Goal: Information Seeking & Learning: Learn about a topic

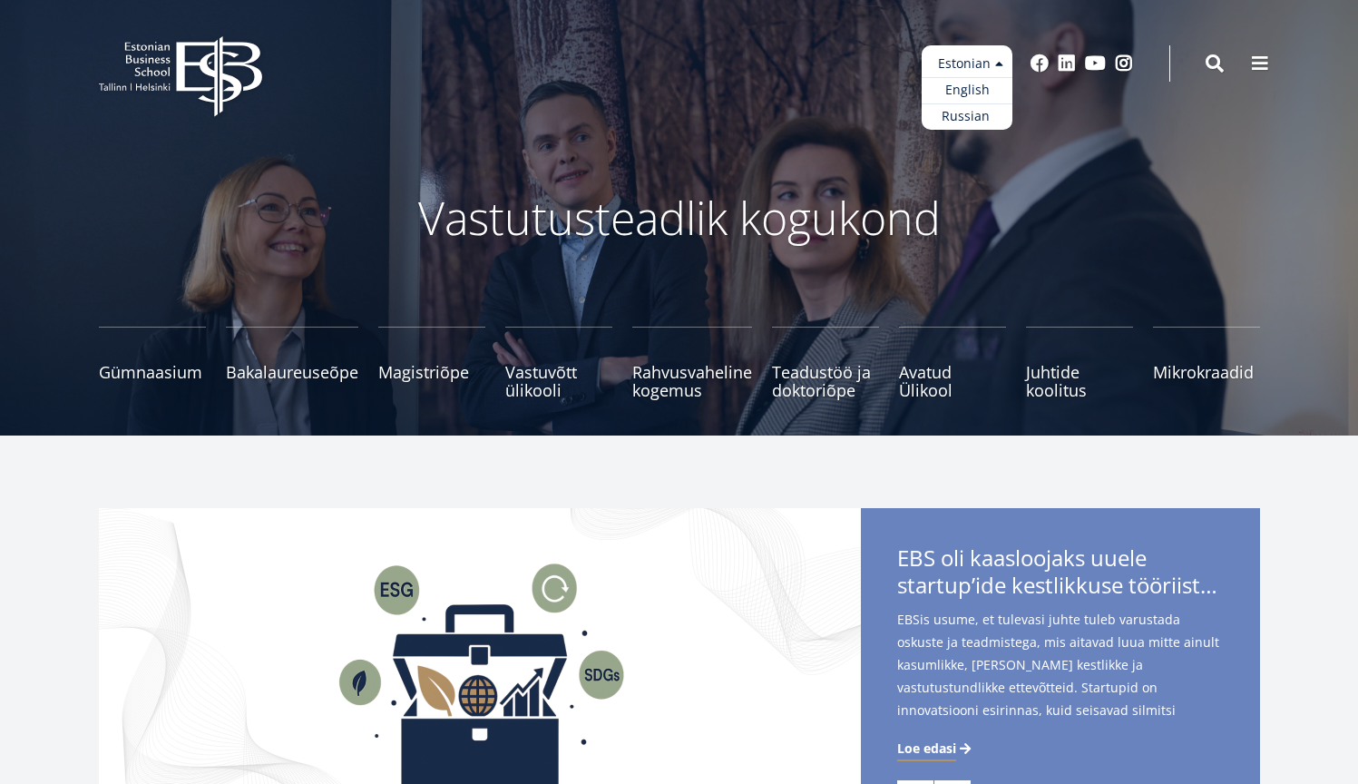
click at [995, 73] on ul "Estonian English Russian" at bounding box center [967, 87] width 91 height 84
click at [975, 101] on link "English" at bounding box center [967, 90] width 91 height 26
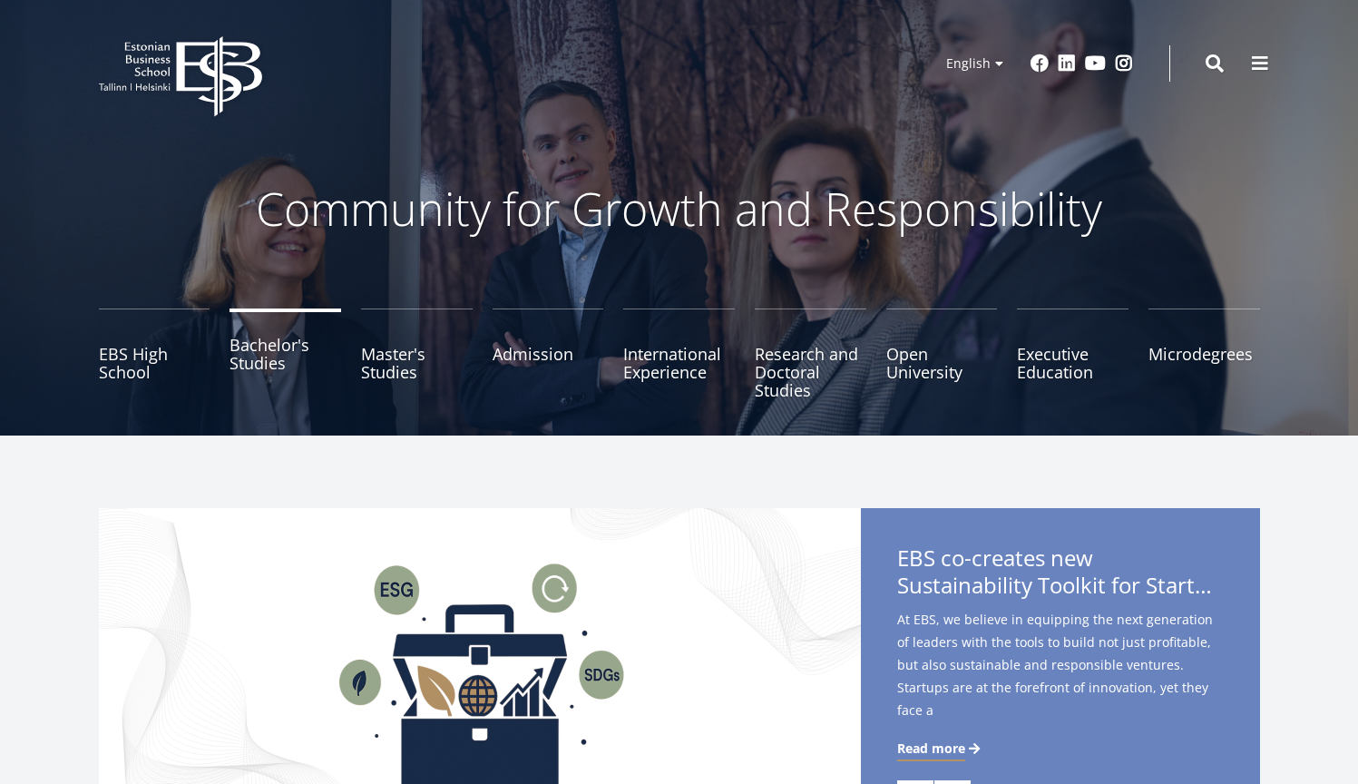
click at [330, 377] on link "Bachelor's Studies" at bounding box center [286, 354] width 112 height 91
click at [392, 353] on link "Master's Studies" at bounding box center [417, 354] width 112 height 91
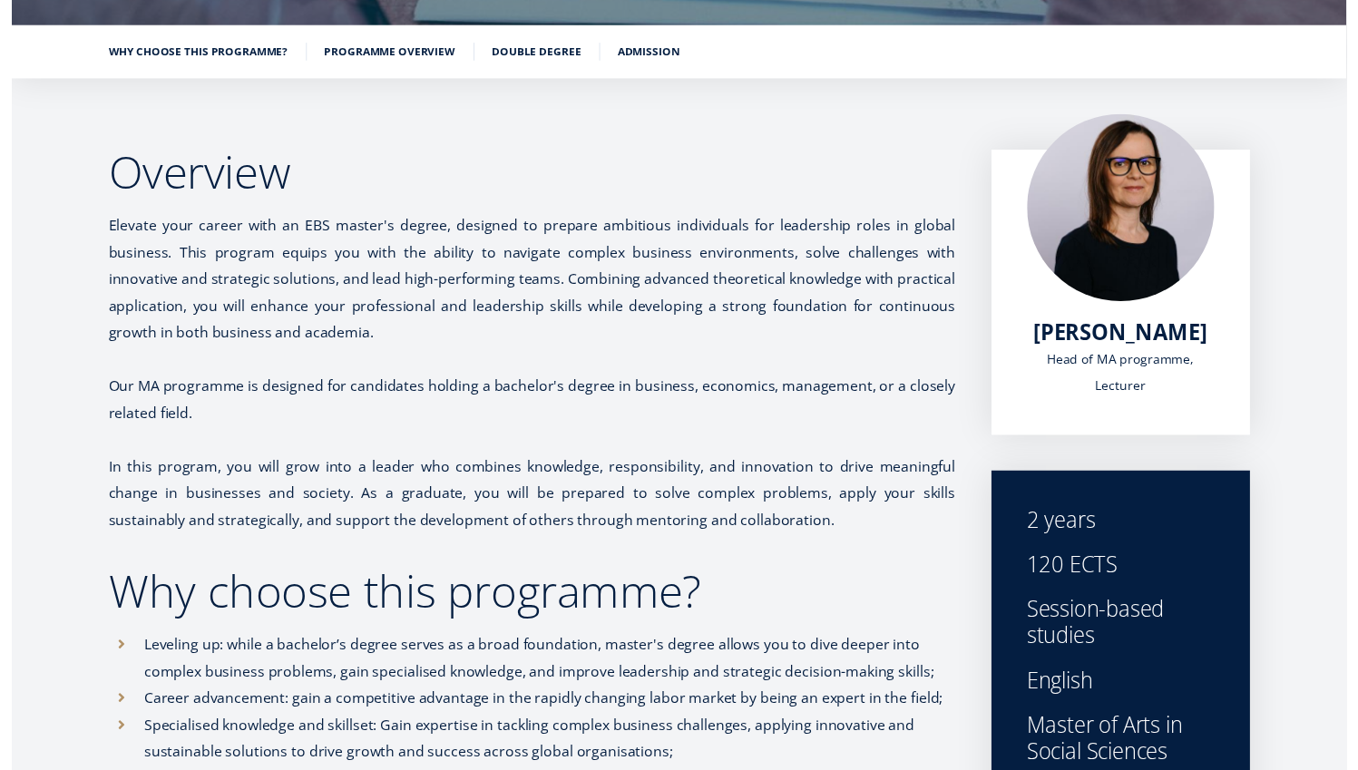
scroll to position [177, 0]
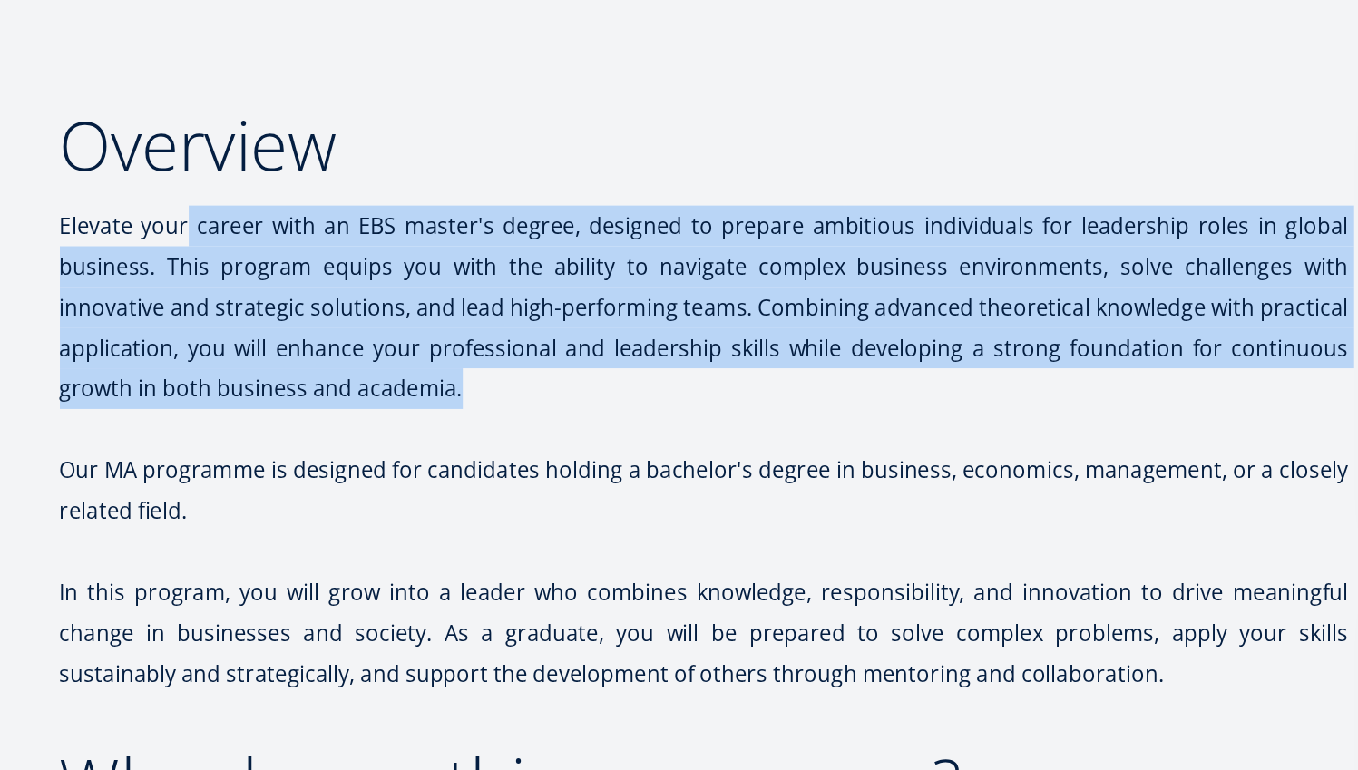
drag, startPoint x: 128, startPoint y: 152, endPoint x: 367, endPoint y: 289, distance: 275.2
click at [367, 440] on p at bounding box center [530, 453] width 862 height 27
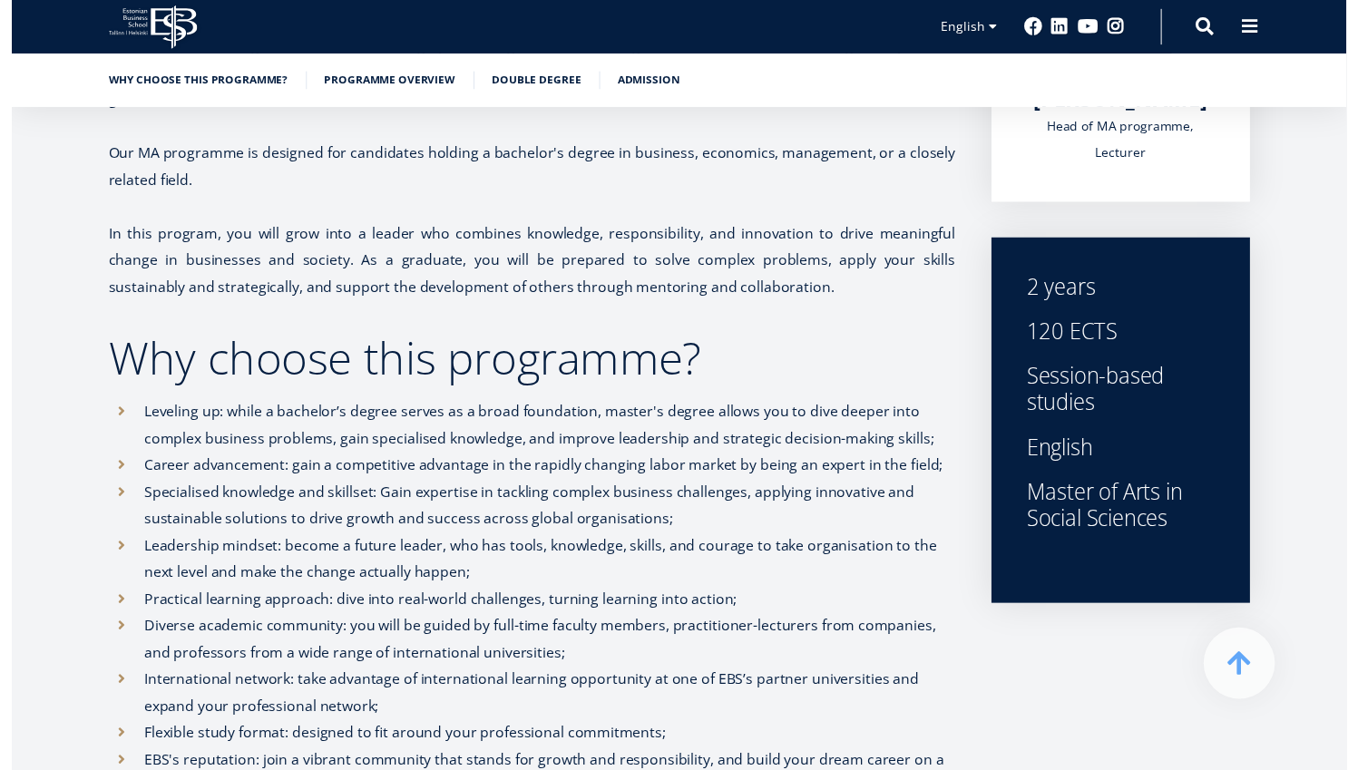
scroll to position [387, 0]
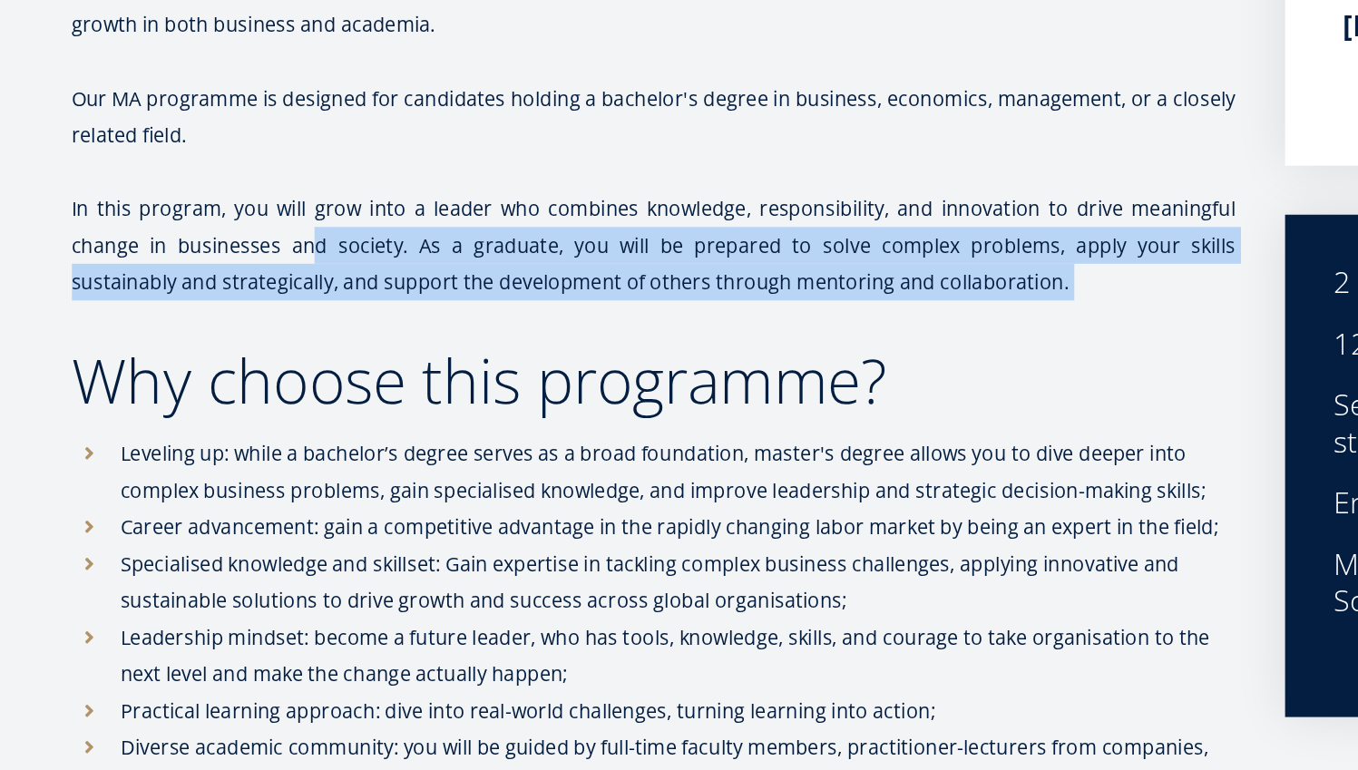
drag, startPoint x: 220, startPoint y: 175, endPoint x: 397, endPoint y: 253, distance: 193.4
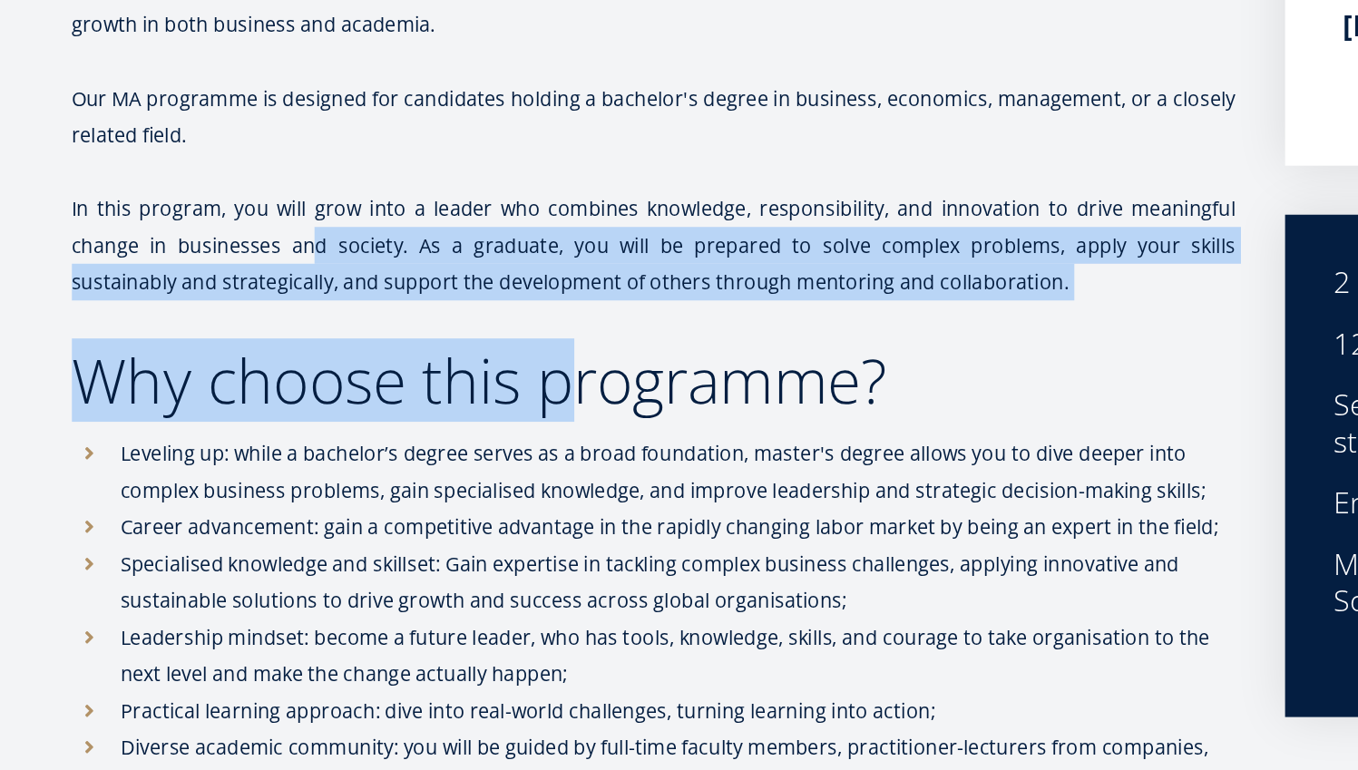
click at [397, 457] on h2 "Why choose this programme?" at bounding box center [530, 479] width 862 height 45
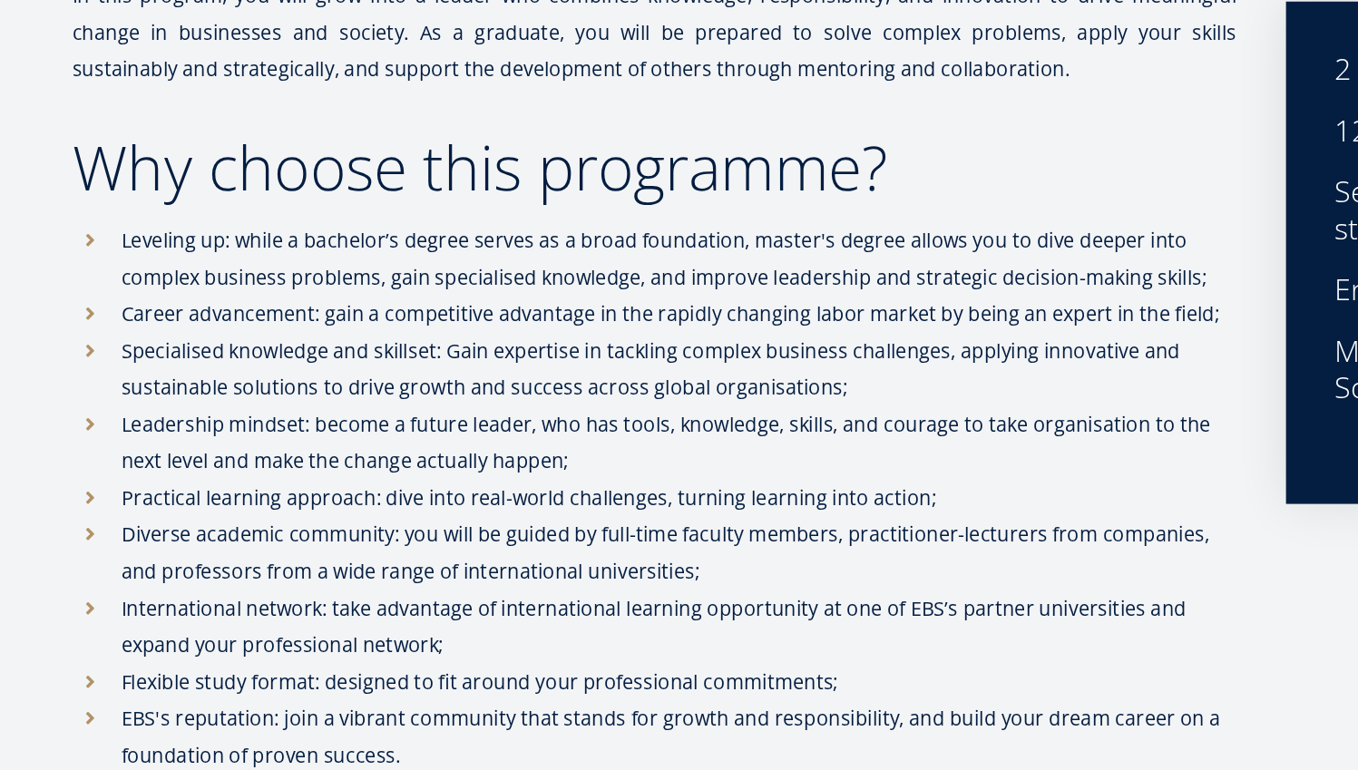
scroll to position [547, 0]
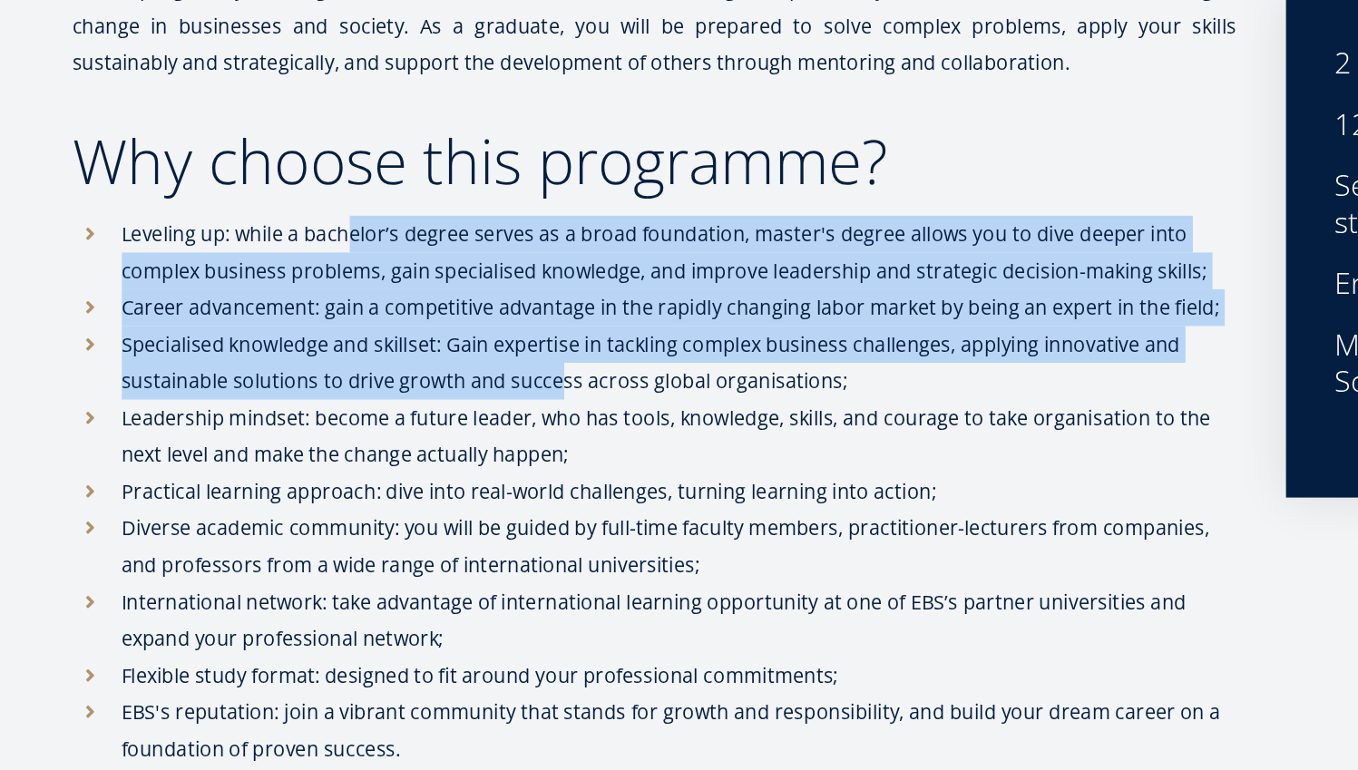
drag, startPoint x: 260, startPoint y: 176, endPoint x: 437, endPoint y: 309, distance: 222.3
click at [430, 360] on ul "Leveling up: while a bachelor’s degree serves as a broad foundation, master's d…" at bounding box center [530, 578] width 862 height 436
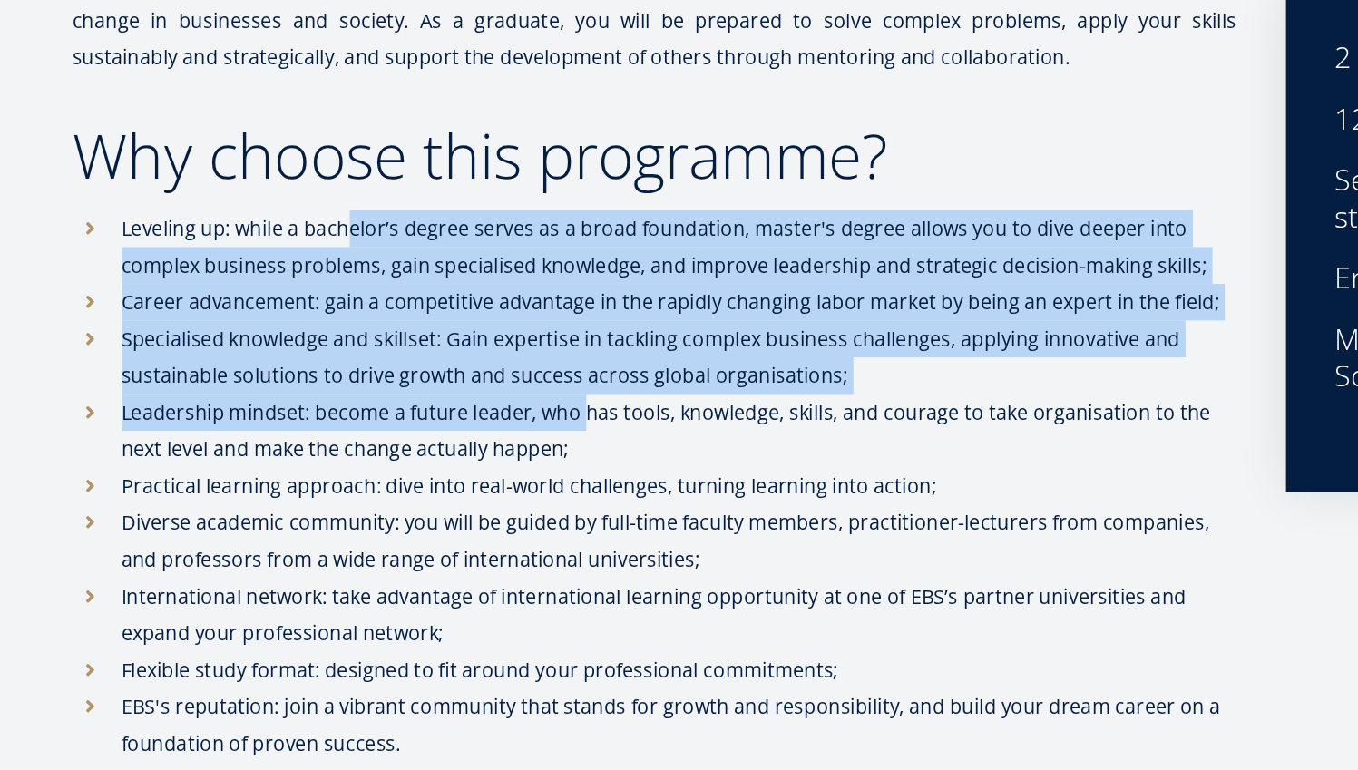
scroll to position [588, 0]
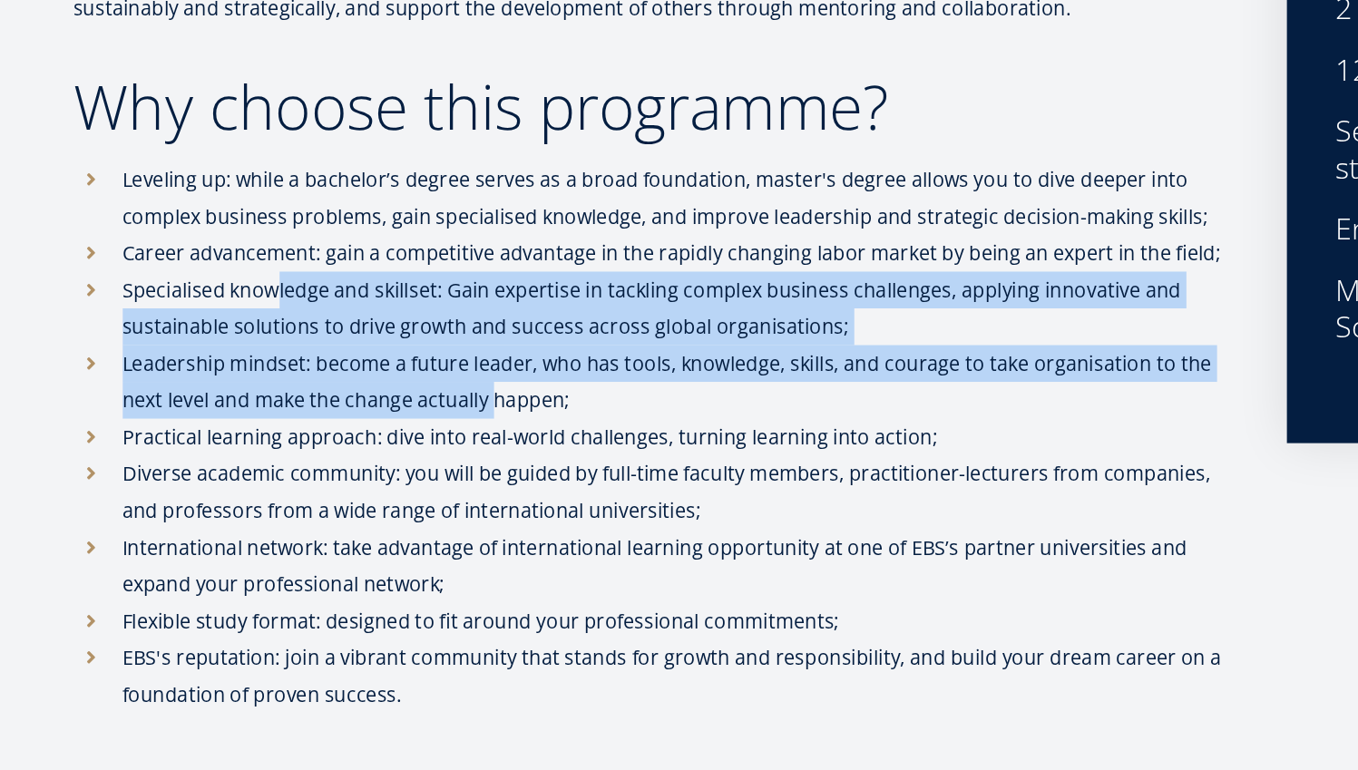
drag, startPoint x: 203, startPoint y: 223, endPoint x: 372, endPoint y: 303, distance: 186.7
click at [372, 319] on ul "Leveling up: while a bachelor’s degree serves as a broad foundation, master's d…" at bounding box center [530, 537] width 862 height 436
click at [372, 455] on p "Leadership mindset: become a future leader, who has tools, knowledge, skills, a…" at bounding box center [548, 482] width 826 height 54
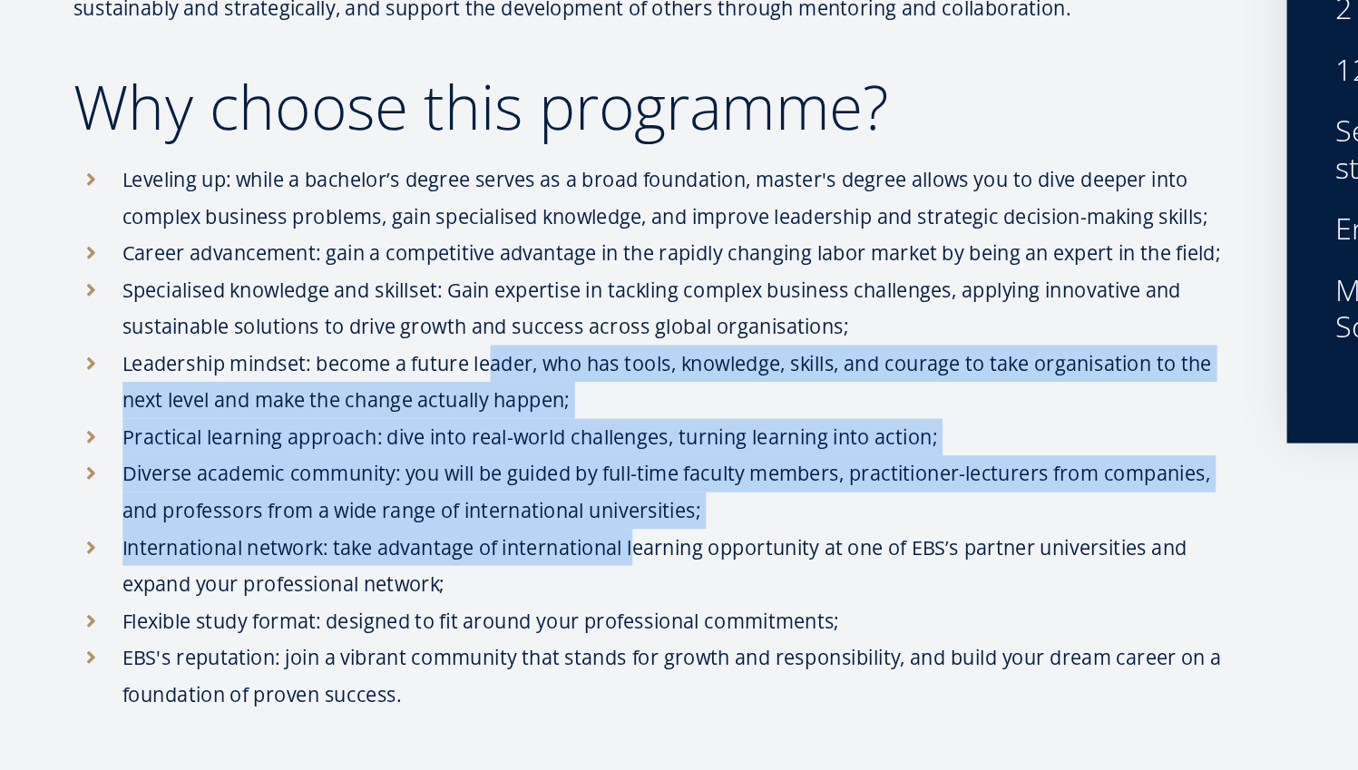
drag, startPoint x: 359, startPoint y: 271, endPoint x: 465, endPoint y: 401, distance: 167.1
click at [465, 400] on ul "Leveling up: while a bachelor’s degree serves as a broad foundation, master's d…" at bounding box center [530, 537] width 862 height 436
click at [460, 592] on p "International network: take advantage of international learning opportunity at …" at bounding box center [548, 619] width 826 height 54
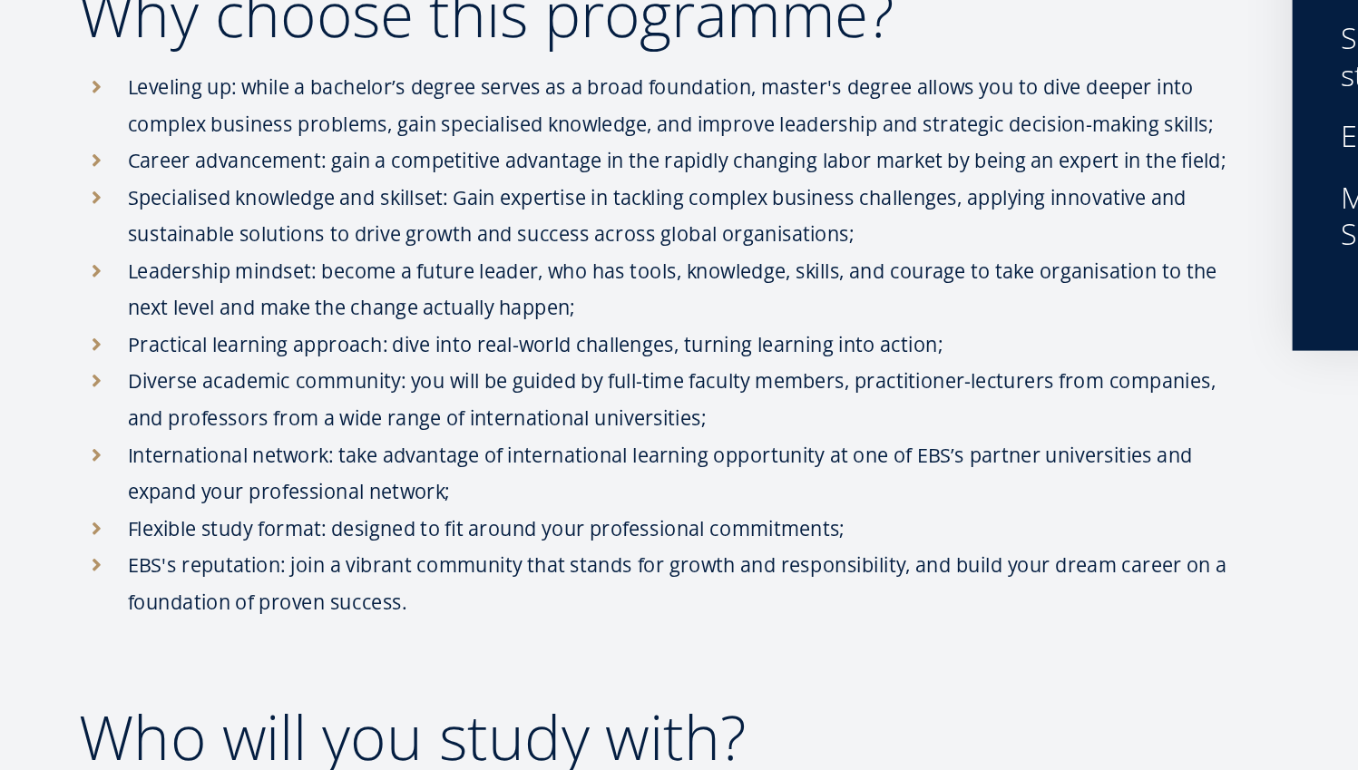
scroll to position [663, 0]
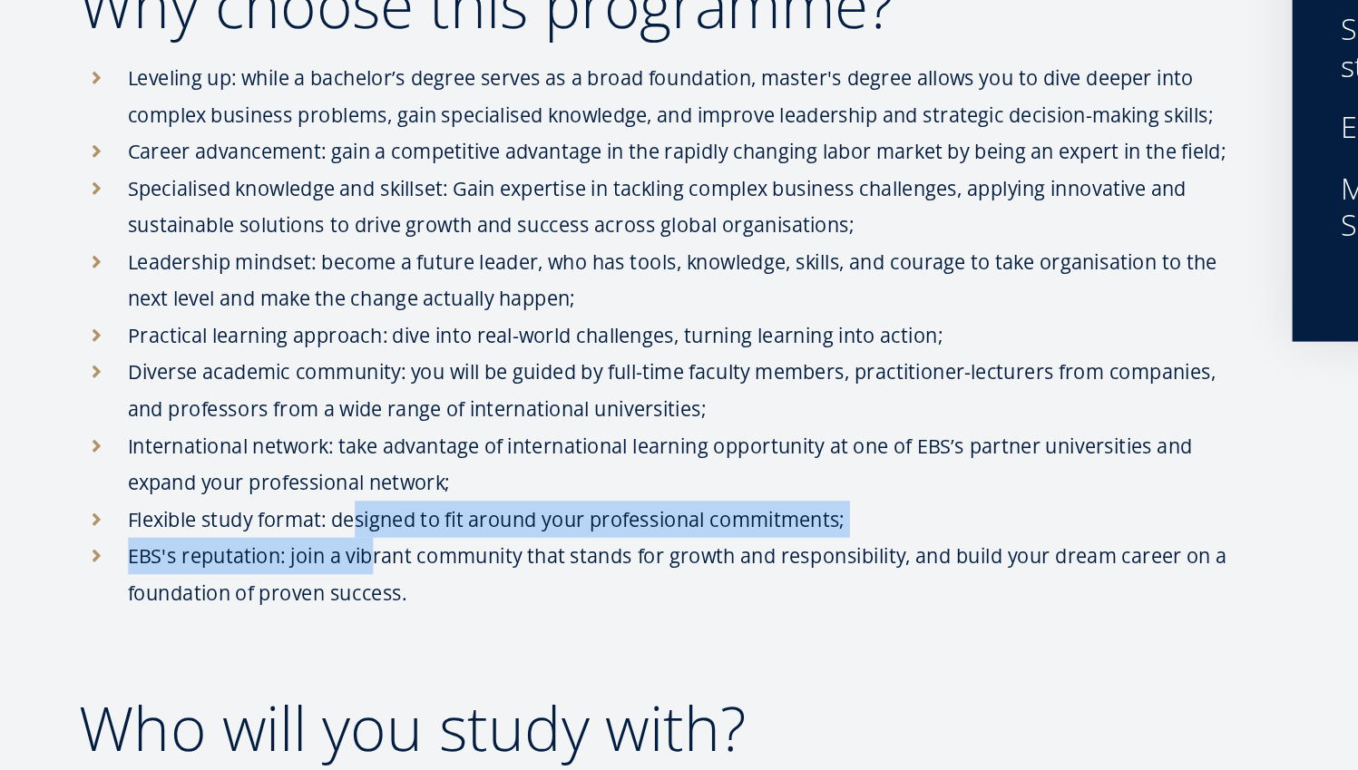
drag, startPoint x: 261, startPoint y: 385, endPoint x: 289, endPoint y: 416, distance: 41.1
click at [289, 416] on ul "Leveling up: while a bachelor’s degree serves as a broad foundation, master's d…" at bounding box center [530, 462] width 862 height 436
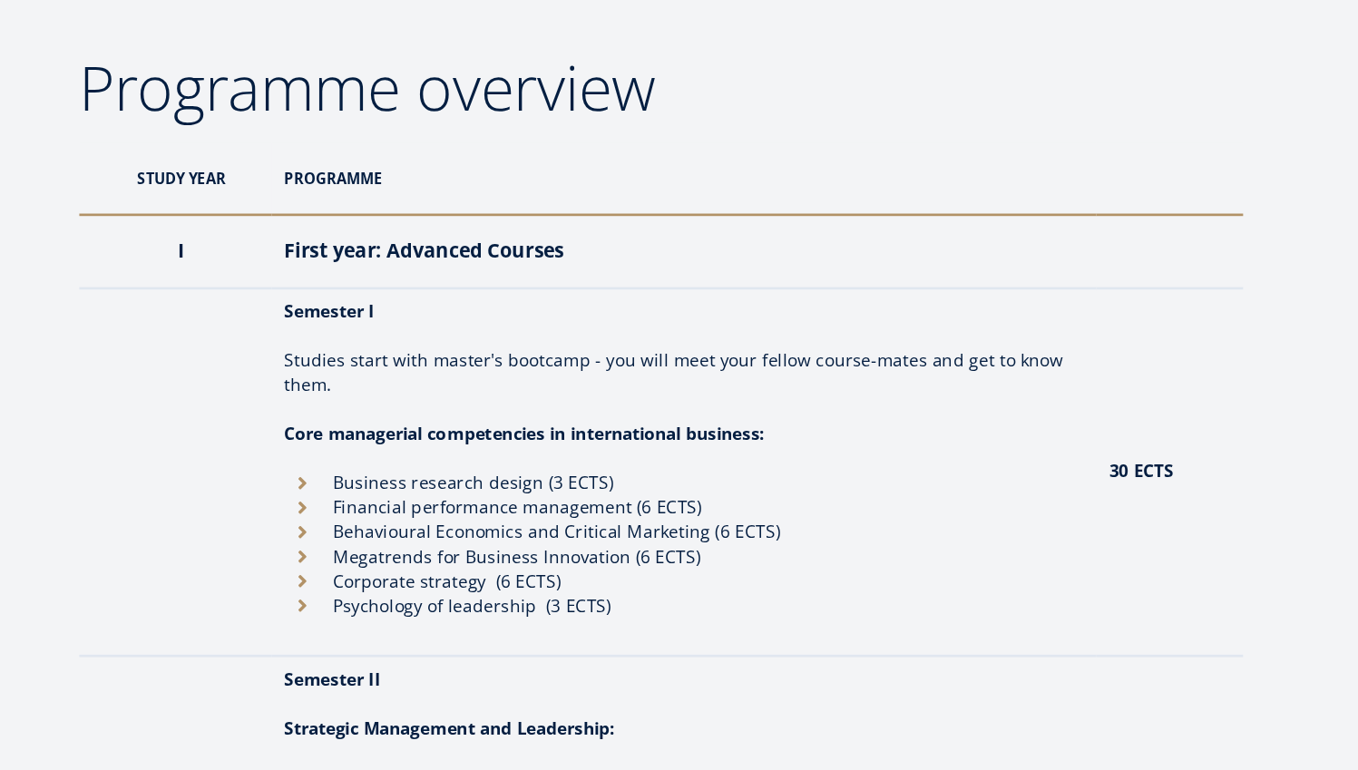
scroll to position [1376, 0]
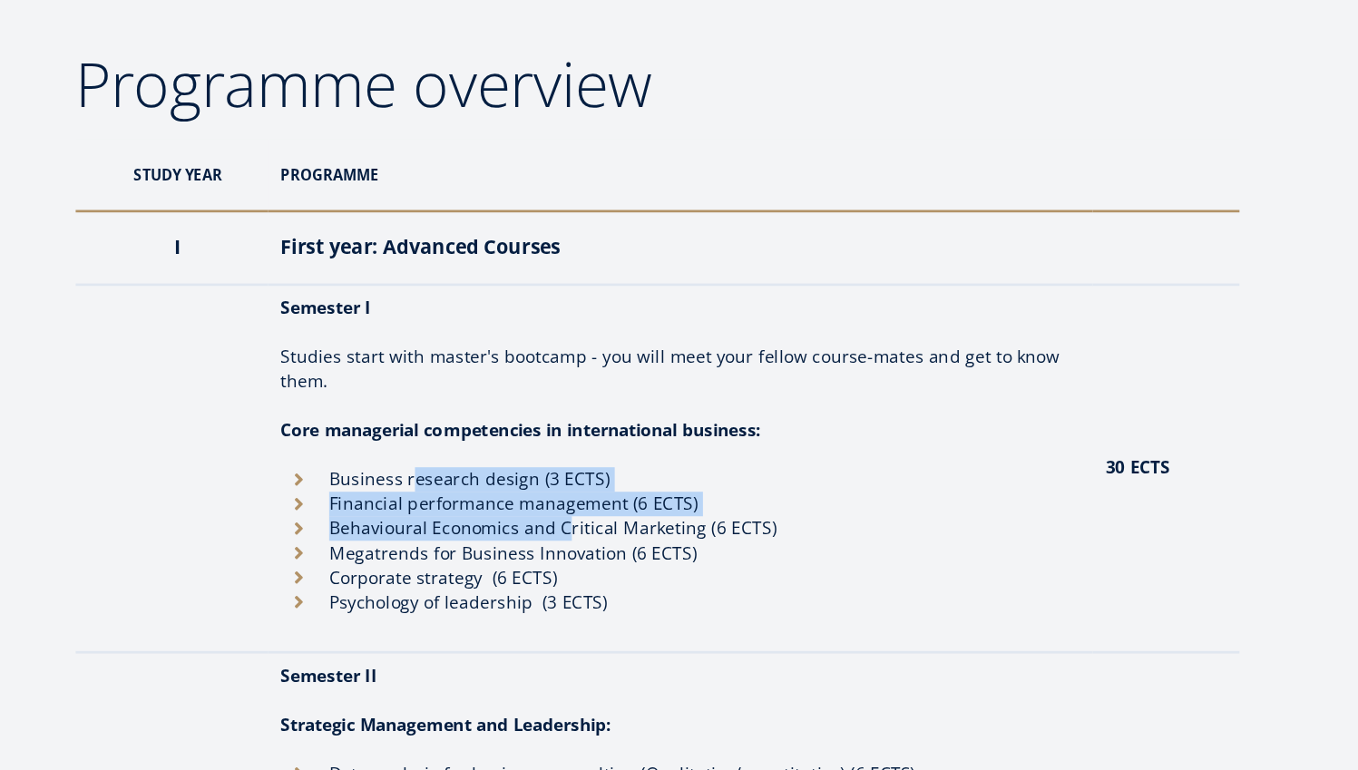
drag, startPoint x: 306, startPoint y: 361, endPoint x: 426, endPoint y: 403, distance: 126.8
click at [426, 546] on ul "Business research design (3 ECTS) Financial performance management (6 ECTS) Beh…" at bounding box center [546, 600] width 593 height 109
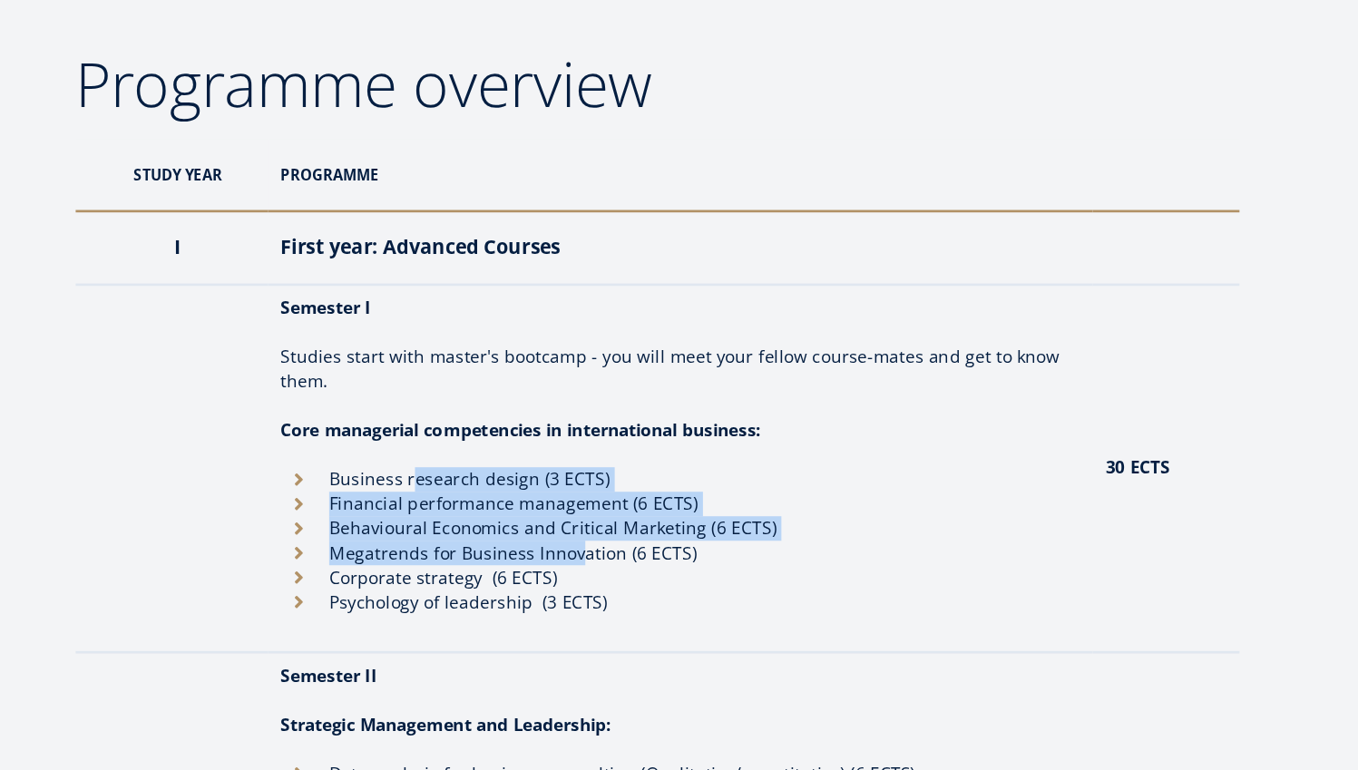
click at [426, 601] on li "Megatrends for Business Innovation (6 ECTS)" at bounding box center [546, 610] width 593 height 18
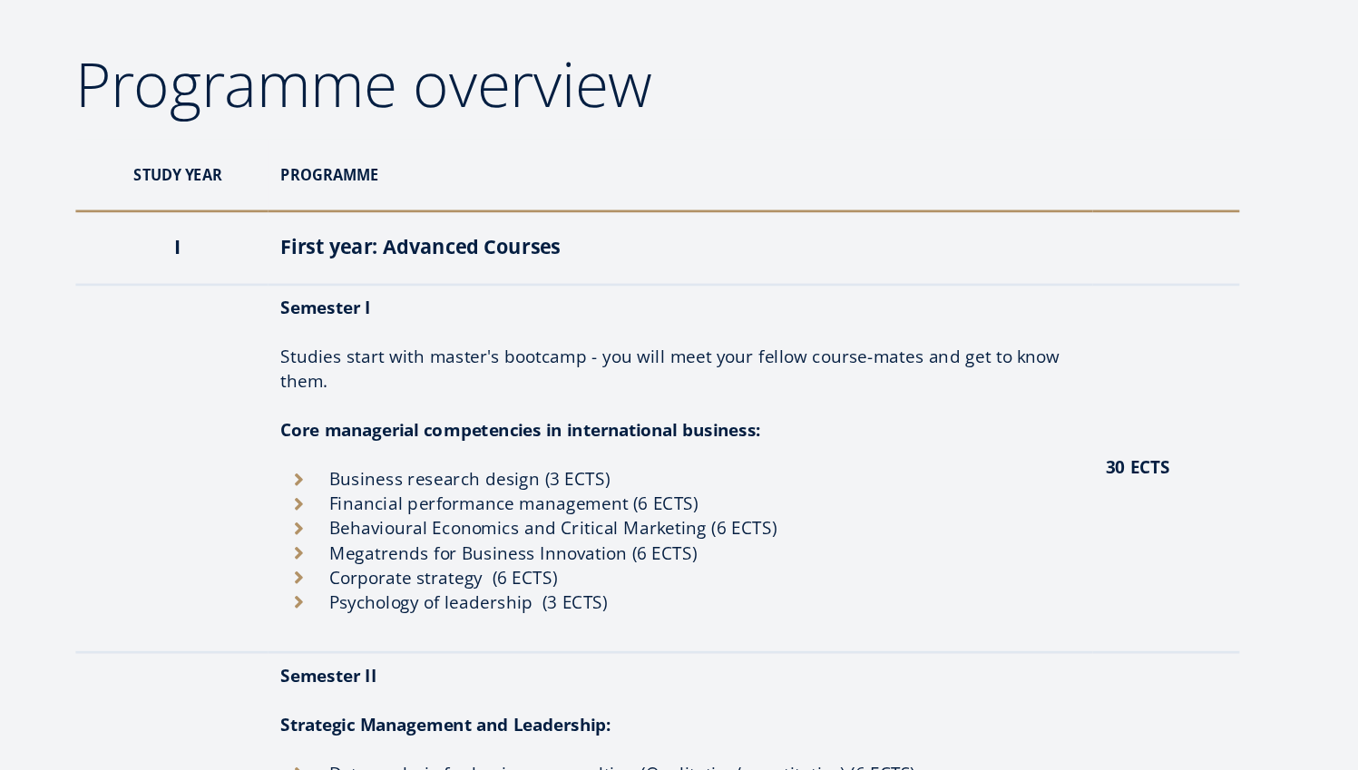
scroll to position [1337, 0]
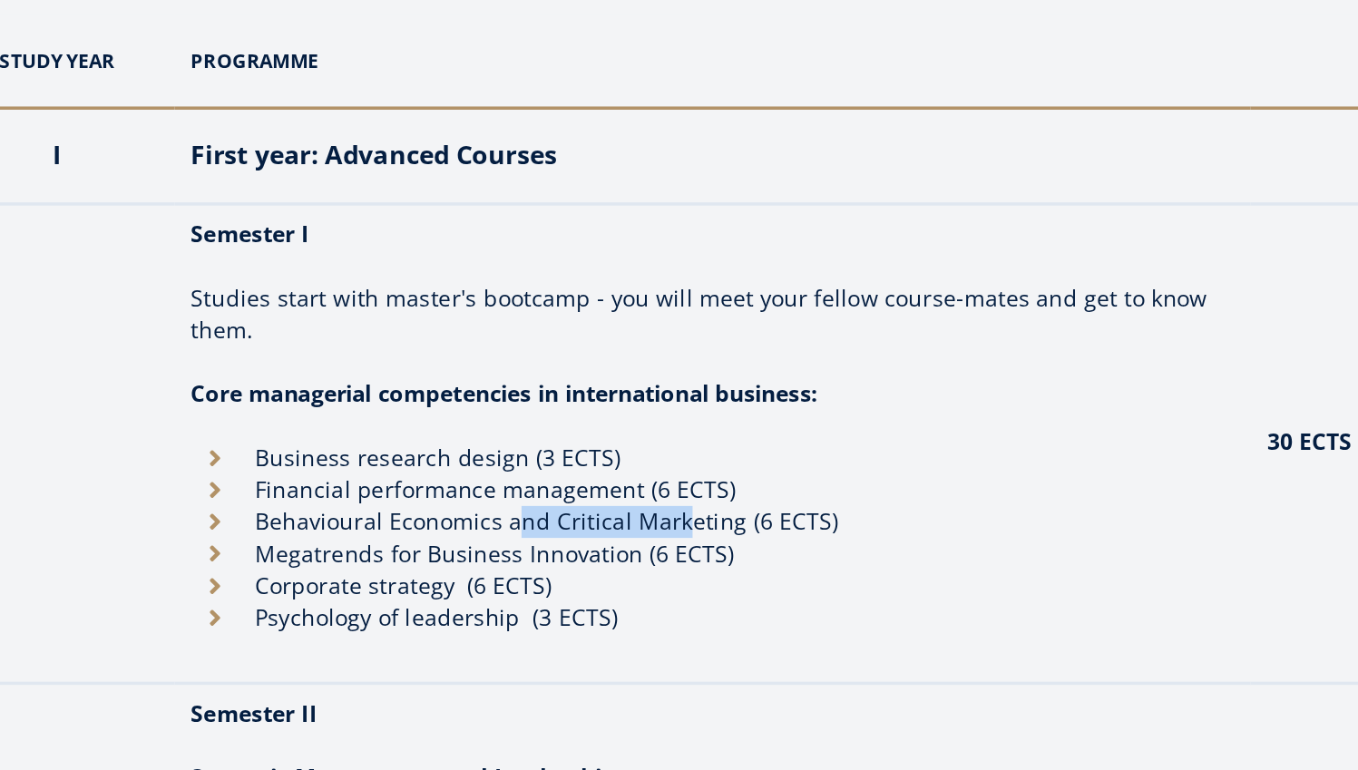
drag, startPoint x: 319, startPoint y: 295, endPoint x: 397, endPoint y: 302, distance: 77.5
click at [390, 621] on li "Behavioural Economics and Critical Marketing (6 ECTS)" at bounding box center [546, 630] width 593 height 18
click at [397, 621] on li "Behavioural Economics and Critical Marketing (6 ECTS)" at bounding box center [546, 630] width 593 height 18
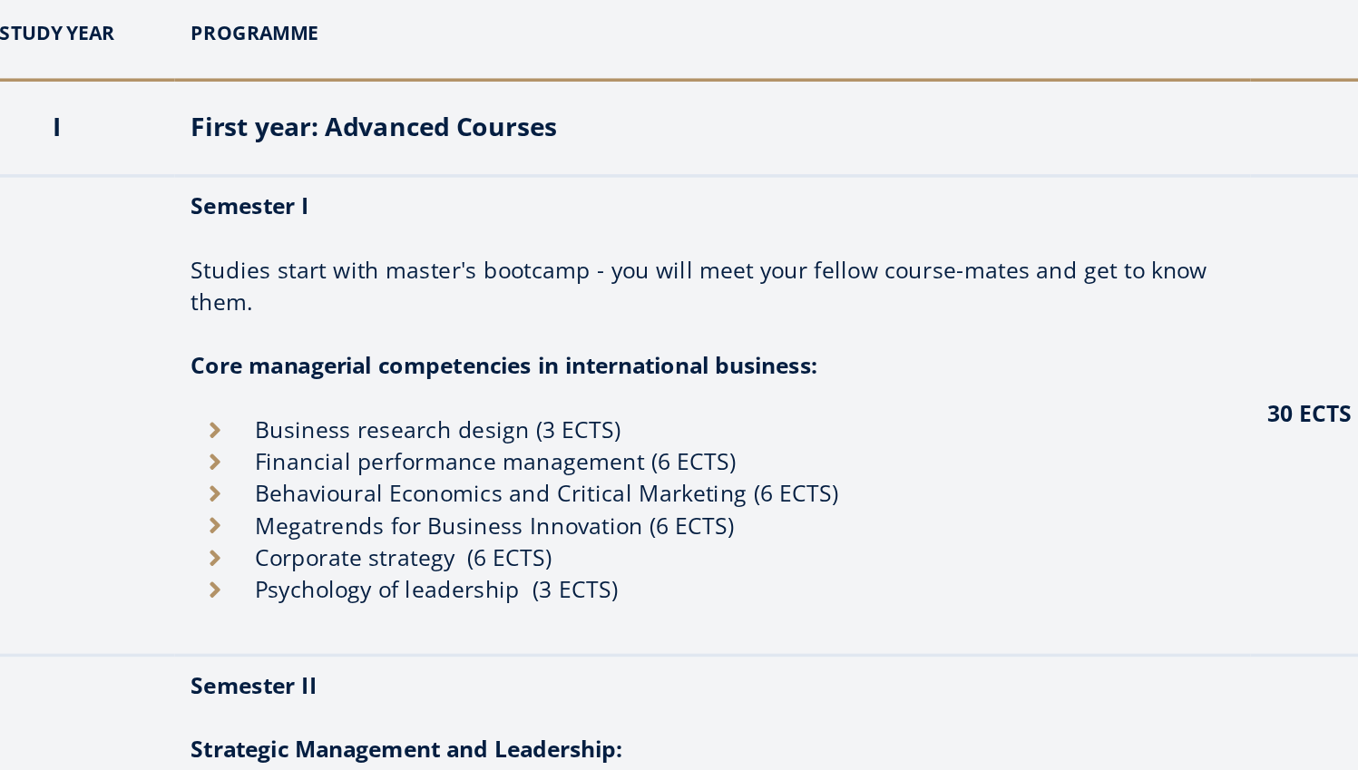
scroll to position [1356, 0]
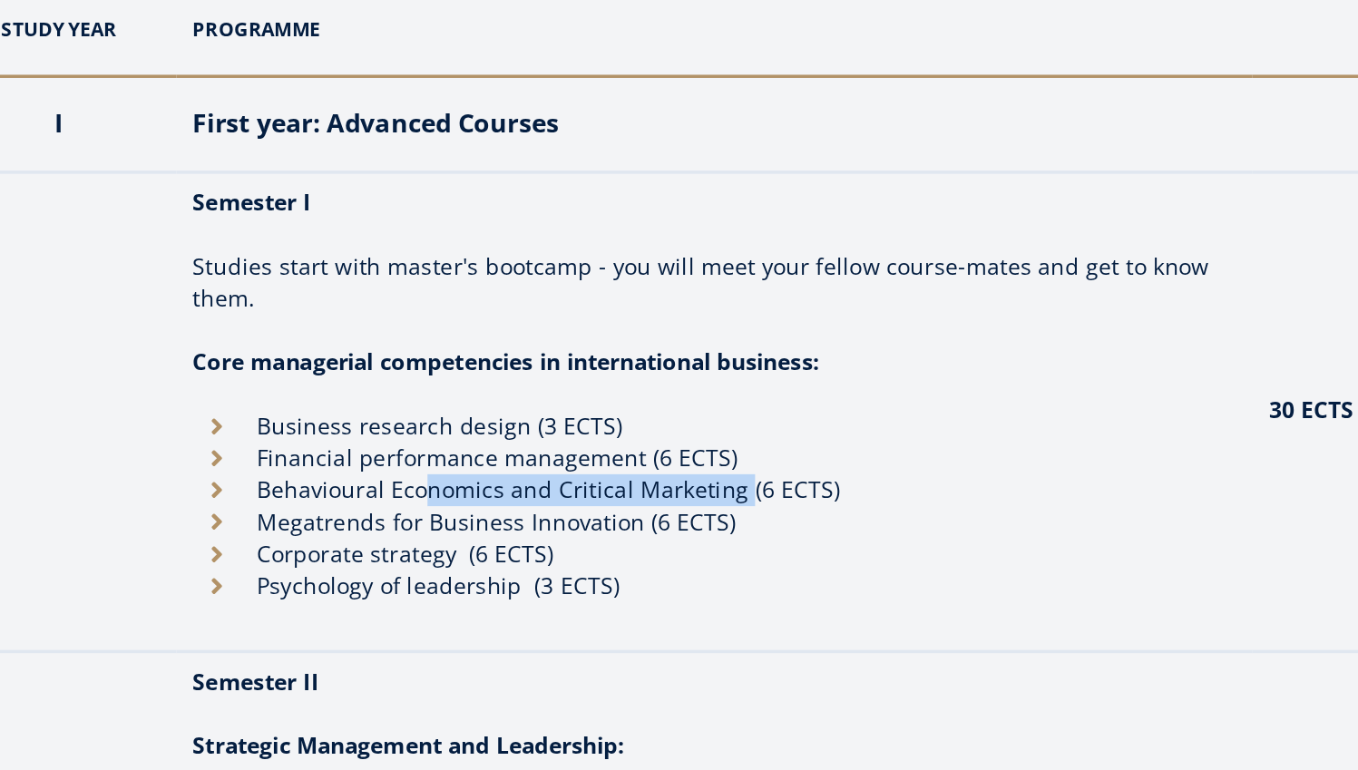
drag, startPoint x: 420, startPoint y: 277, endPoint x: 208, endPoint y: 277, distance: 212.3
click at [250, 602] on li "Behavioural Economics and Critical Marketing (6 ECTS)" at bounding box center [546, 611] width 593 height 18
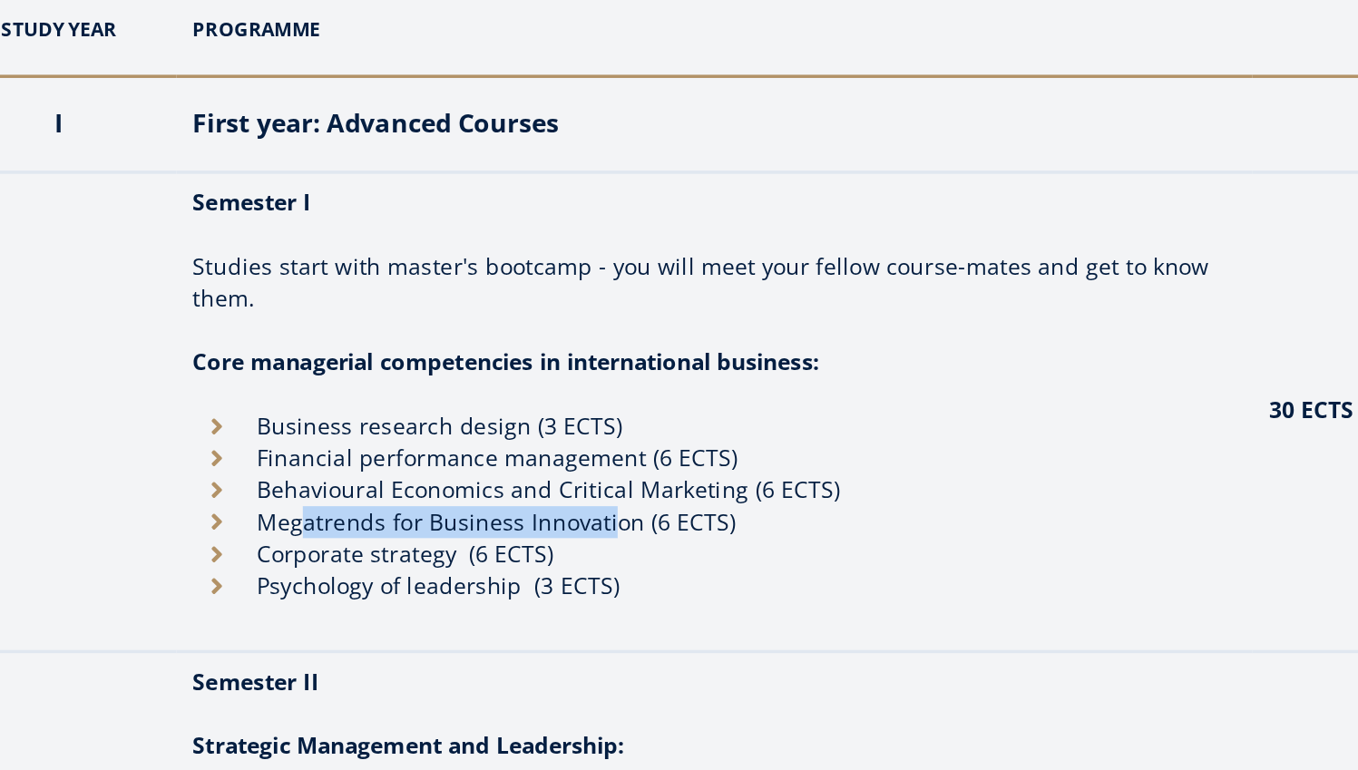
drag, startPoint x: 173, startPoint y: 295, endPoint x: 359, endPoint y: 307, distance: 186.4
click at [353, 566] on ul "Business research design (3 ECTS) Financial performance management (6 ECTS) Beh…" at bounding box center [546, 620] width 593 height 109
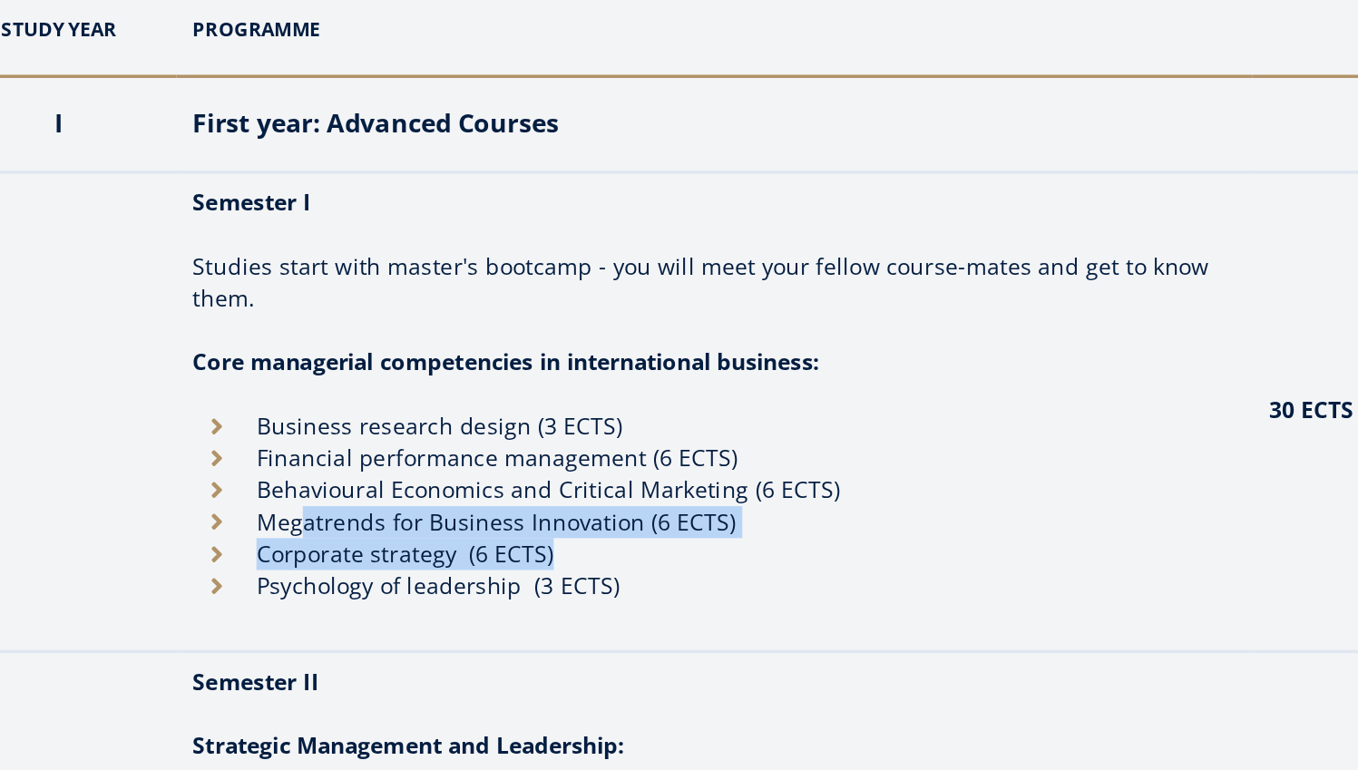
click at [359, 639] on li "Corporate strategy (6 ECTS)" at bounding box center [546, 648] width 593 height 18
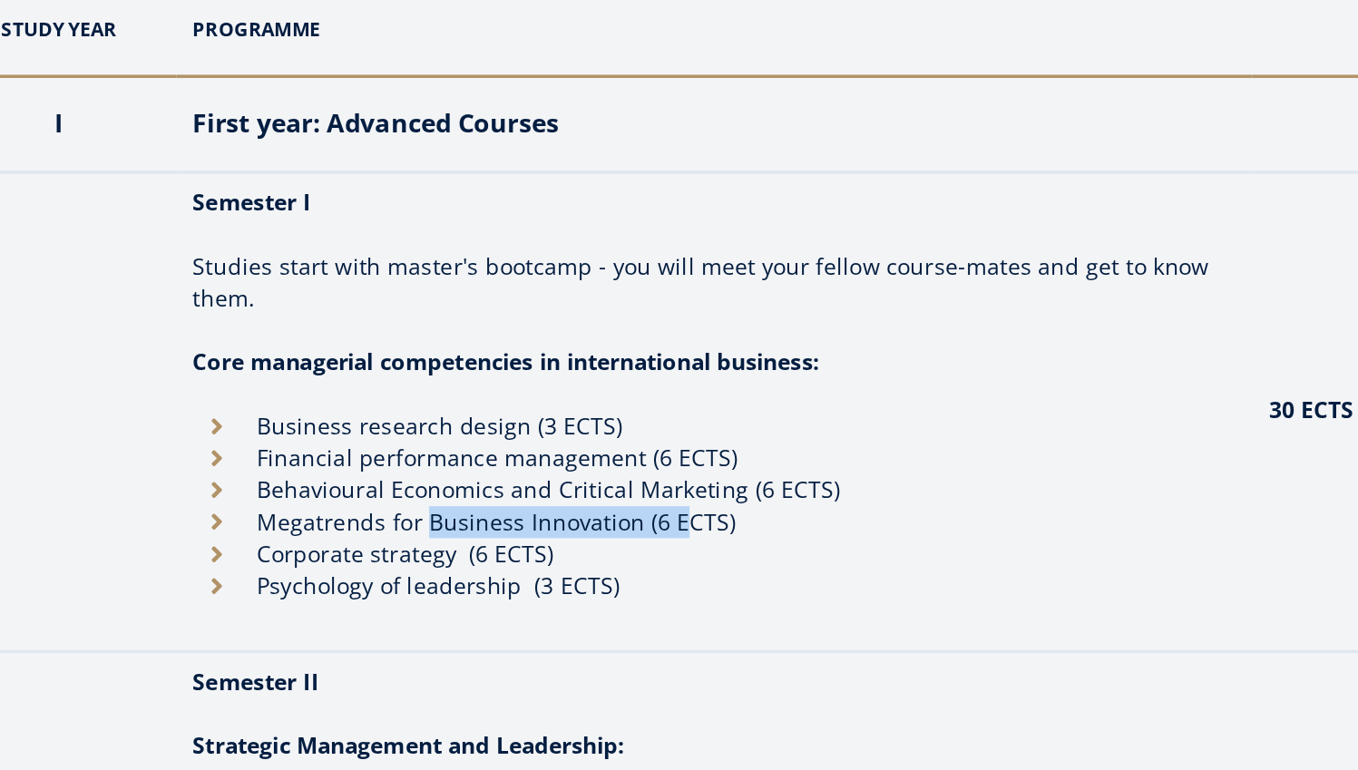
drag, startPoint x: 381, startPoint y: 291, endPoint x: 222, endPoint y: 291, distance: 158.8
click at [250, 621] on li "Megatrends for Business Innovation (6 ECTS)" at bounding box center [546, 630] width 593 height 18
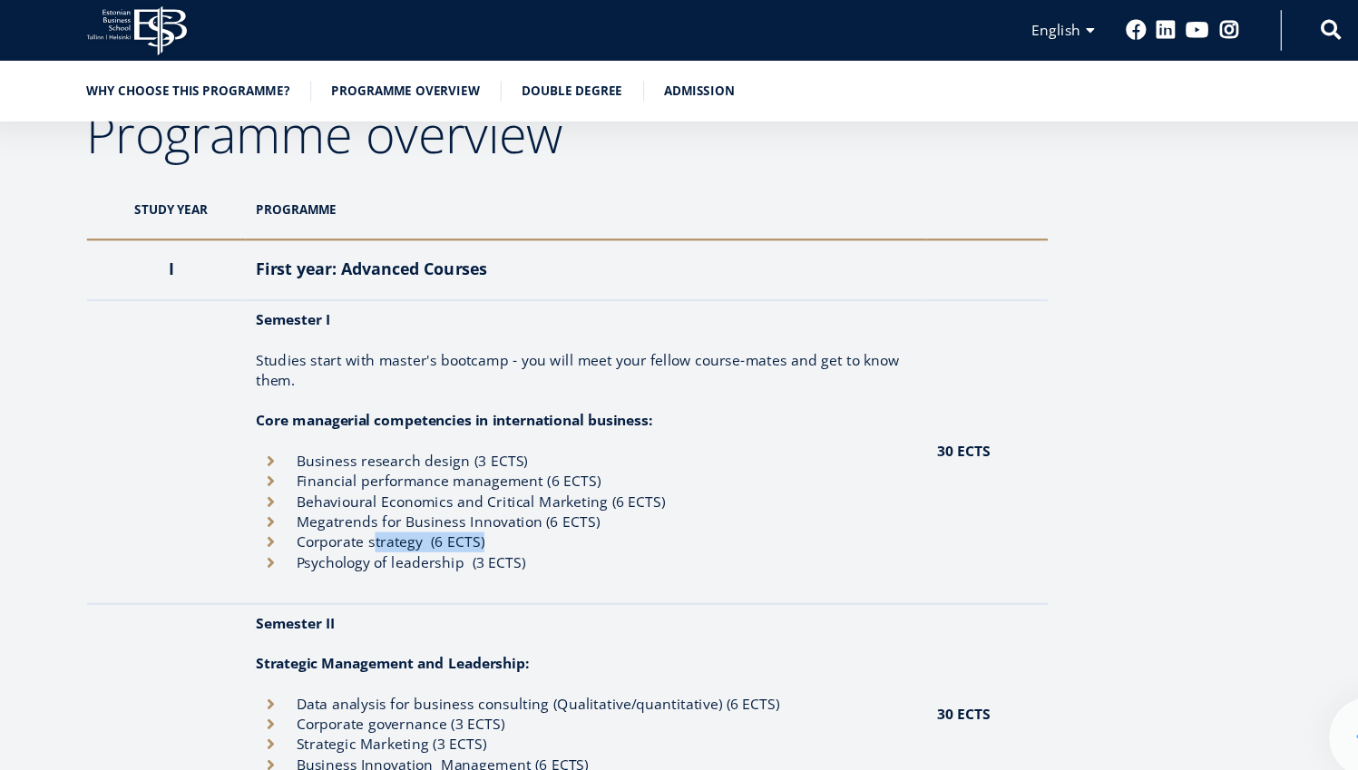
drag, startPoint x: 334, startPoint y: 489, endPoint x: 517, endPoint y: 502, distance: 183.7
click at [517, 502] on ul "Business research design (3 ECTS) Financial performance management (6 ECTS) Beh…" at bounding box center [546, 459] width 593 height 109
click at [526, 507] on li "Psychology of leadership (3 ECTS)" at bounding box center [546, 504] width 593 height 18
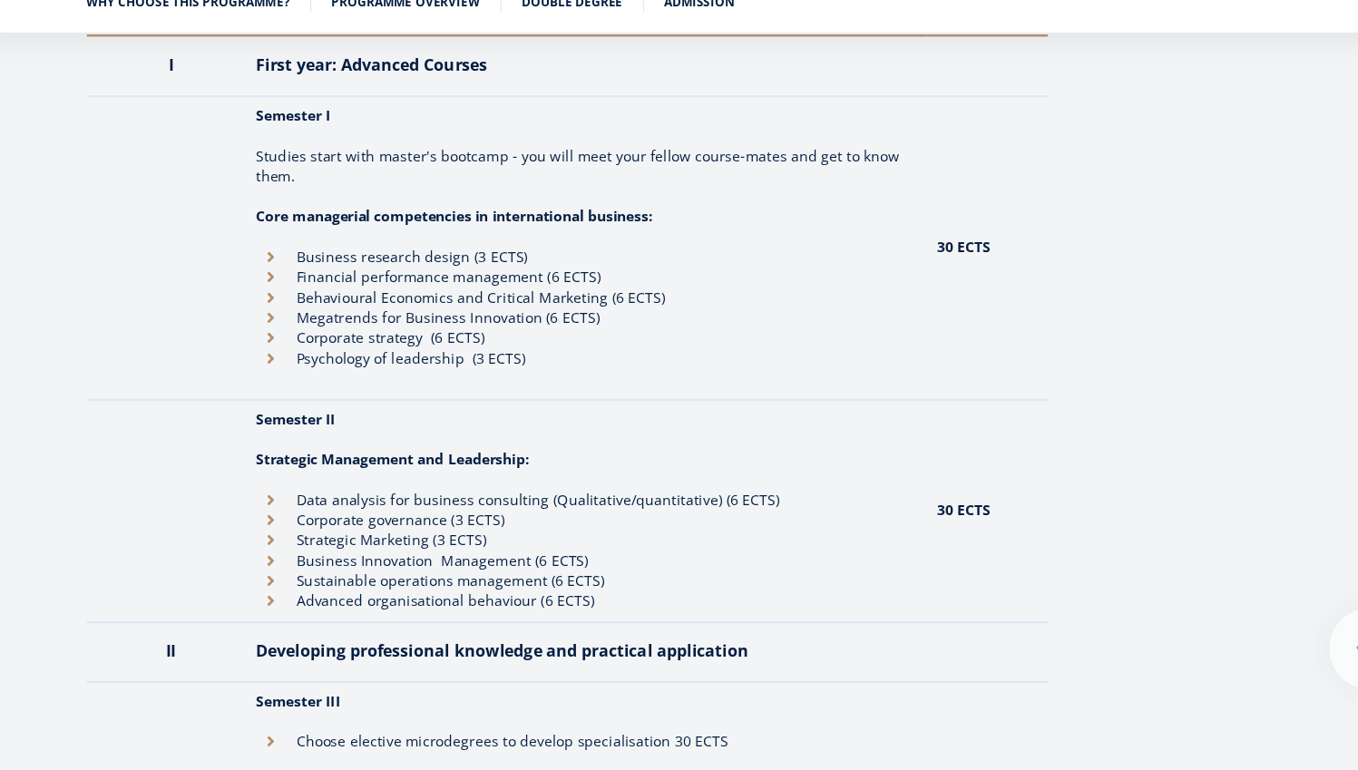
scroll to position [1621, 0]
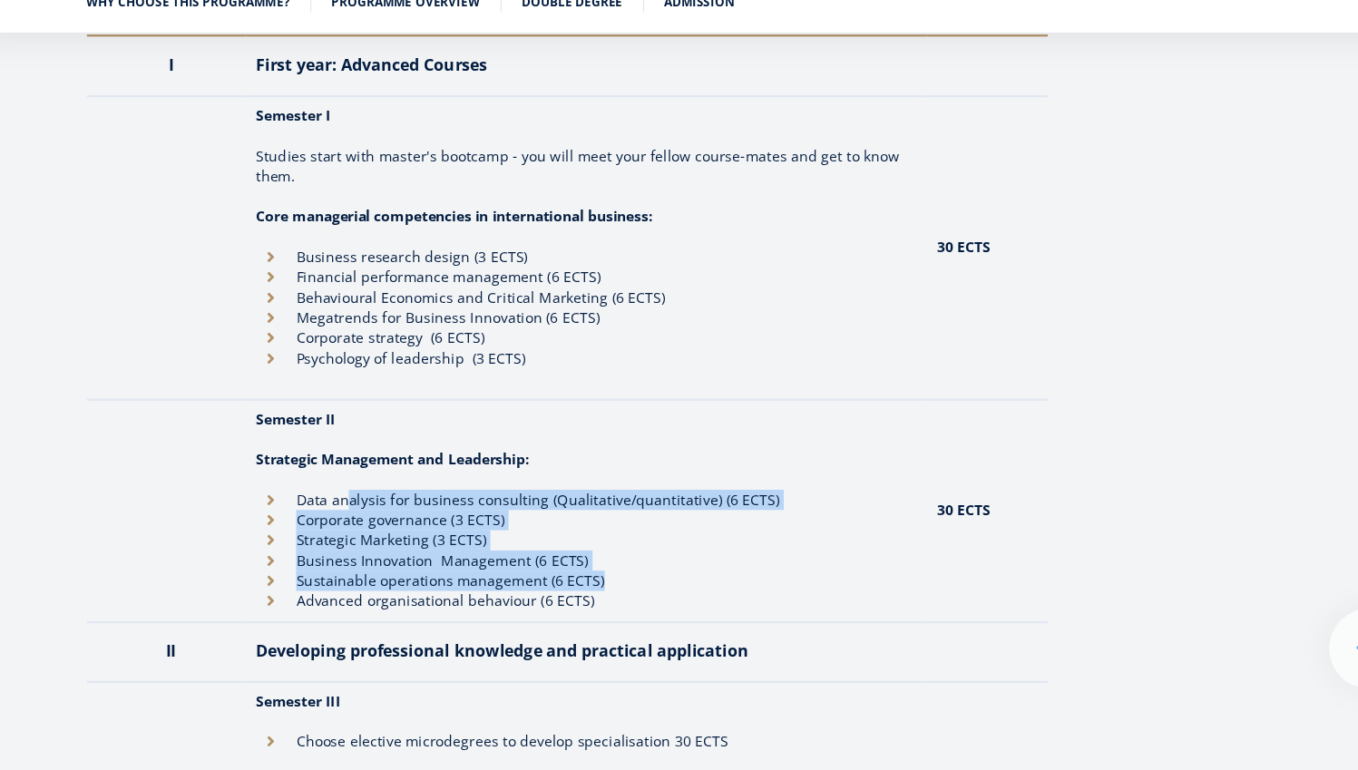
drag, startPoint x: 314, startPoint y: 449, endPoint x: 558, endPoint y: 527, distance: 256.2
click at [558, 527] on ul "Data analysis for business consulting (Qualitative/quantitative) (6 ECTS) Corpo…" at bounding box center [546, 573] width 593 height 109
click at [563, 610] on li "Advanced organisational behaviour (6 ECTS)" at bounding box center [546, 619] width 593 height 18
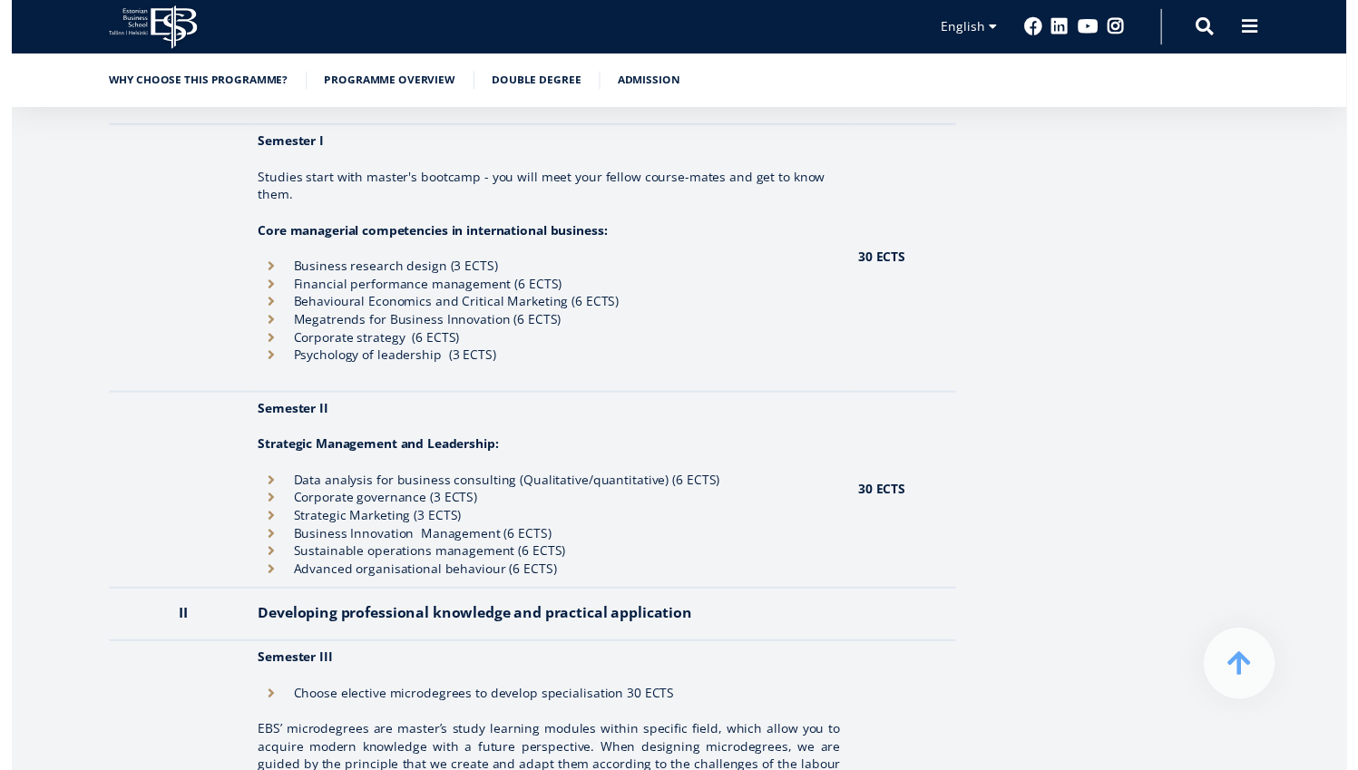
scroll to position [1546, 0]
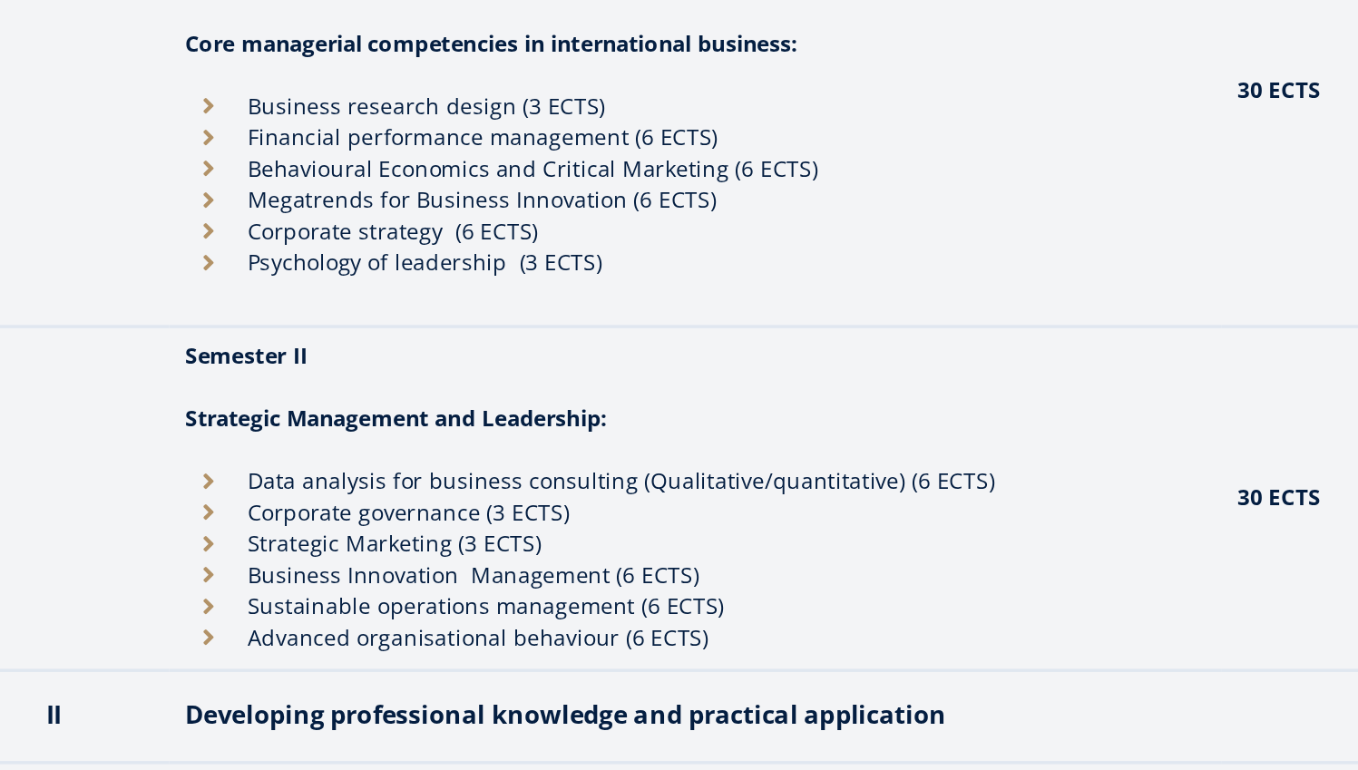
click at [250, 593] on li "Data analysis for business consulting (Qualitative/quantitative) (6 ECTS)" at bounding box center [546, 602] width 593 height 18
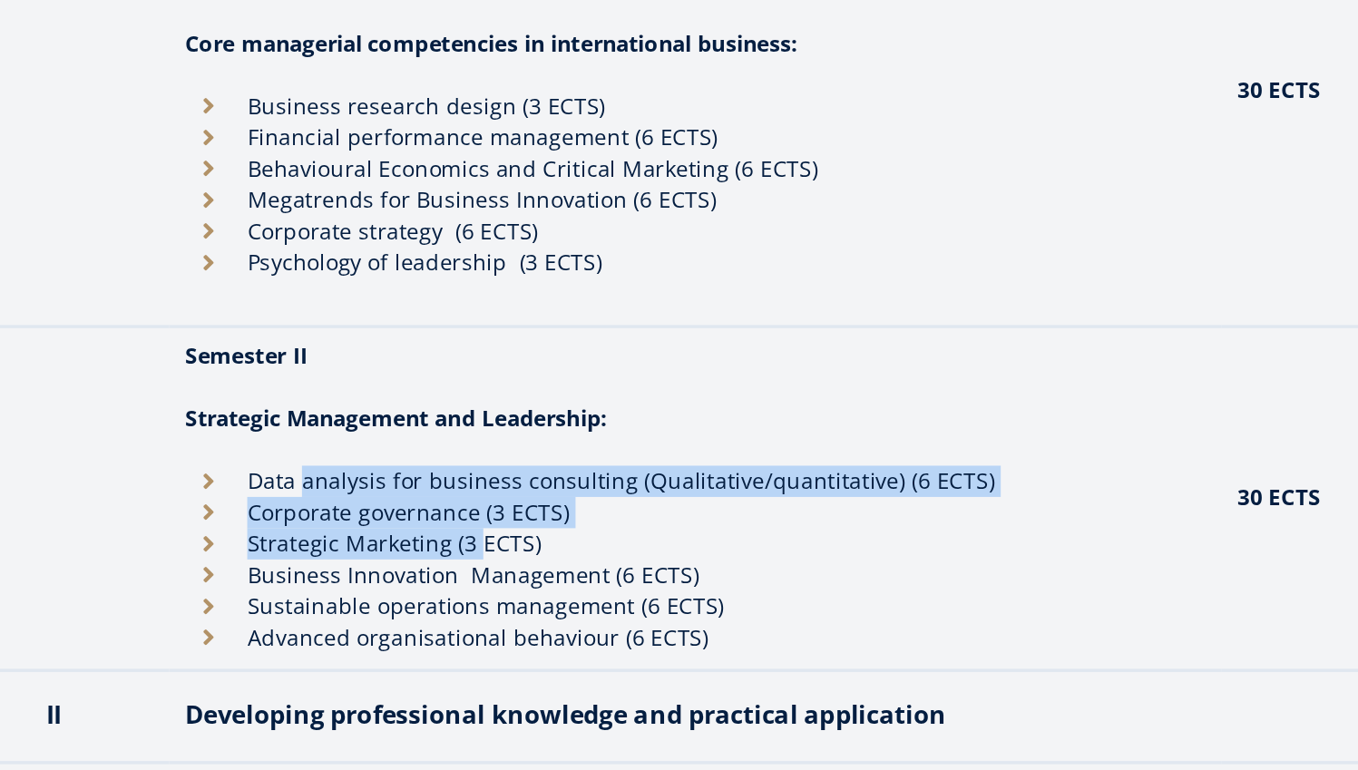
drag, startPoint x: 192, startPoint y: 283, endPoint x: 313, endPoint y: 349, distance: 137.7
click at [313, 593] on ul "Data analysis for business consulting (Qualitative/quantitative) (6 ECTS) Corpo…" at bounding box center [546, 647] width 593 height 109
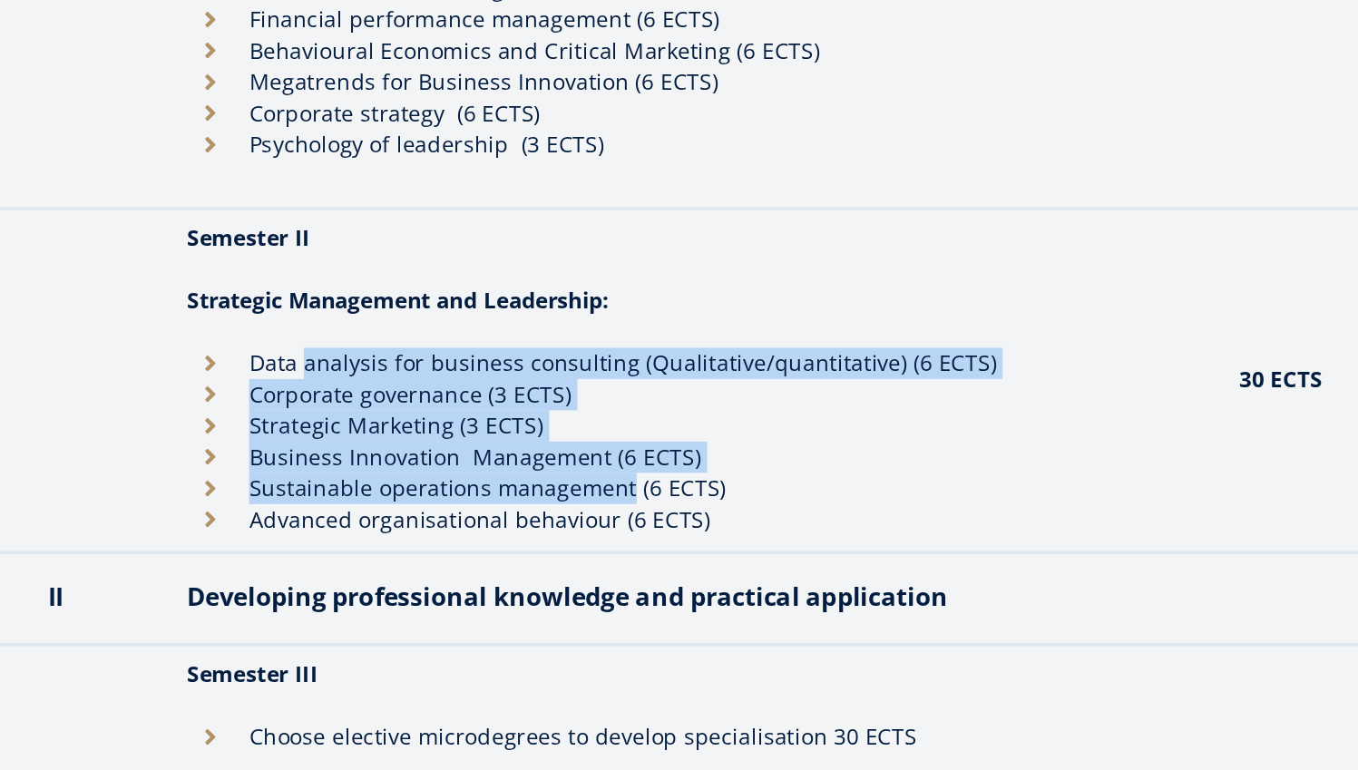
scroll to position [1615, 0]
click at [250, 561] on li "Strategic Marketing (3 ECTS)" at bounding box center [546, 570] width 593 height 18
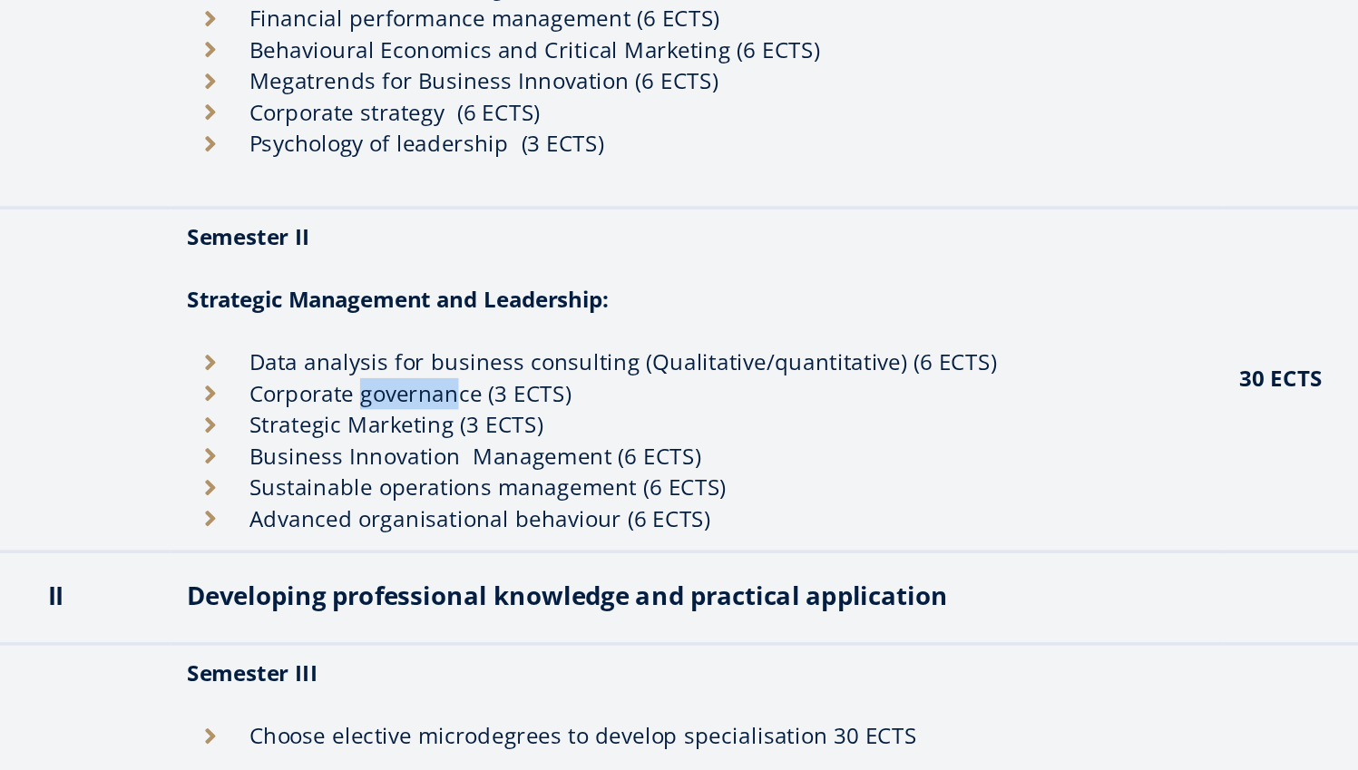
drag, startPoint x: 209, startPoint y: 219, endPoint x: 273, endPoint y: 234, distance: 66.2
click at [268, 543] on li "Corporate governance (3 ECTS)" at bounding box center [546, 552] width 593 height 18
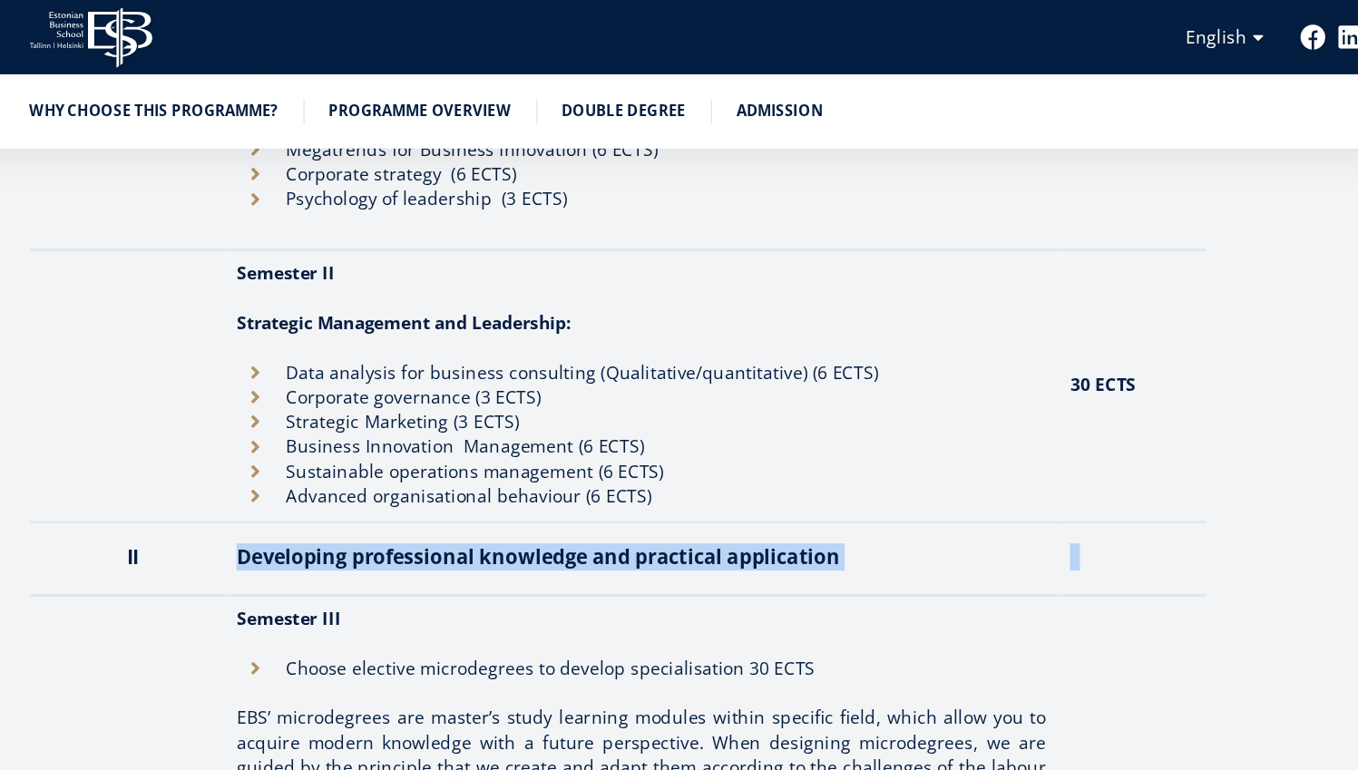
drag, startPoint x: 295, startPoint y: 395, endPoint x: 597, endPoint y: 456, distance: 308.4
click at [589, 452] on tbody "I First year: Advanced Courses Semester I Studies start with master's bootcamp …" at bounding box center [530, 401] width 862 height 1088
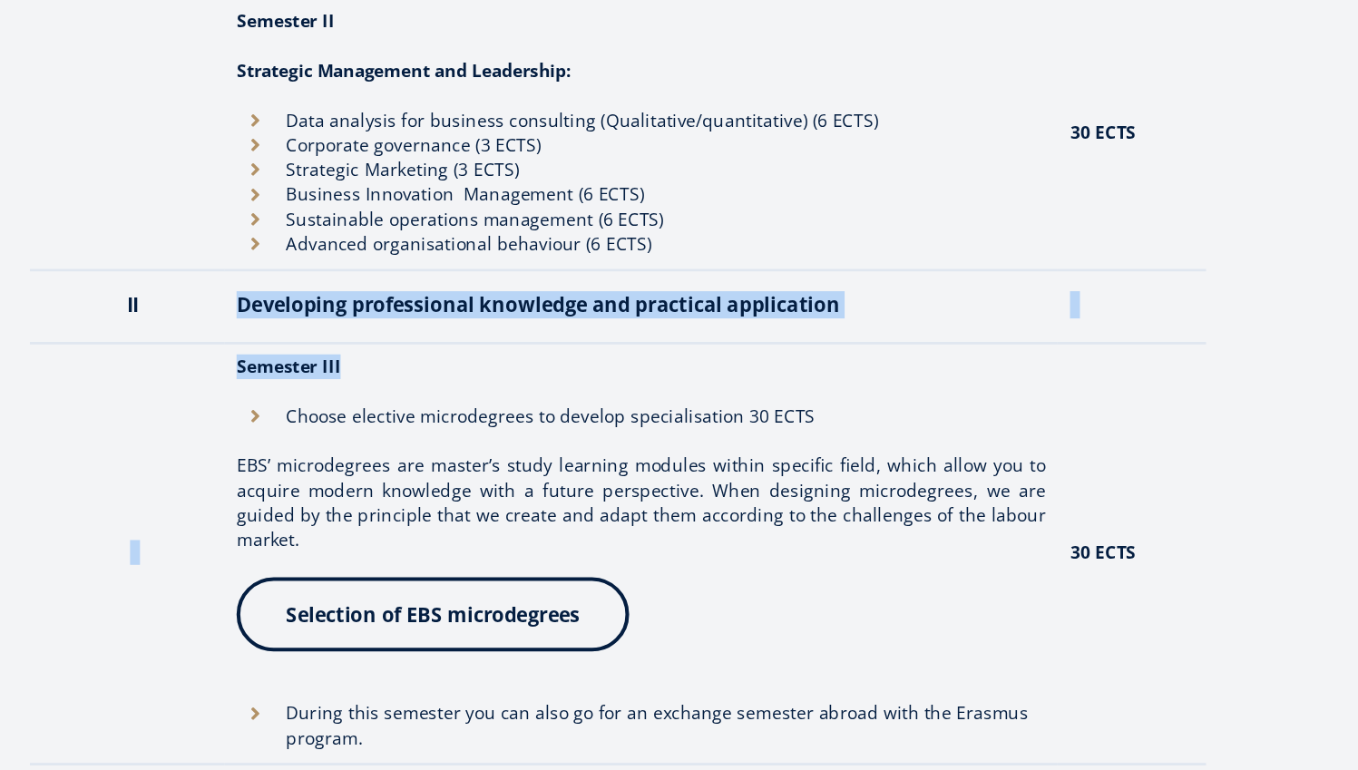
click at [318, 436] on td "Semester III Choose elective microdegrees to develop specialisation 30 ECTS EBS…" at bounding box center [546, 590] width 611 height 309
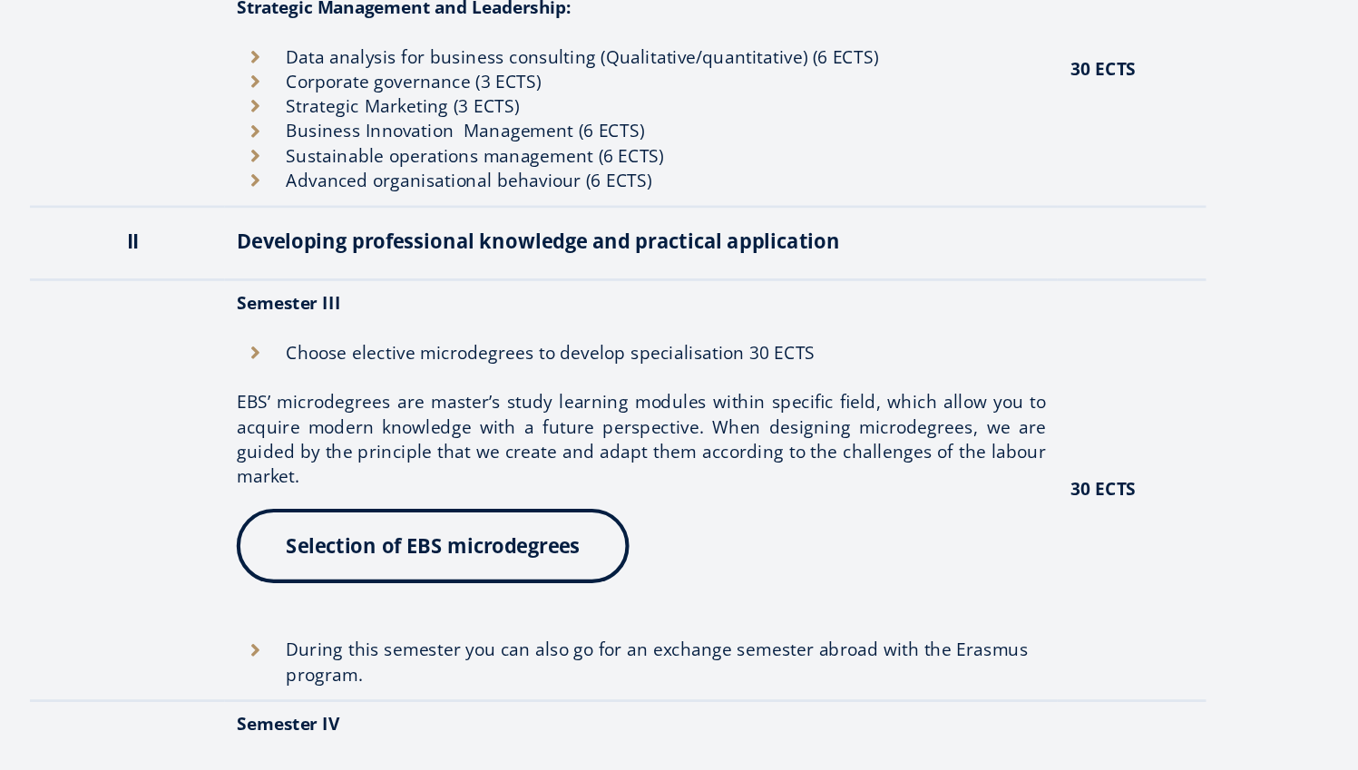
scroll to position [2036, 0]
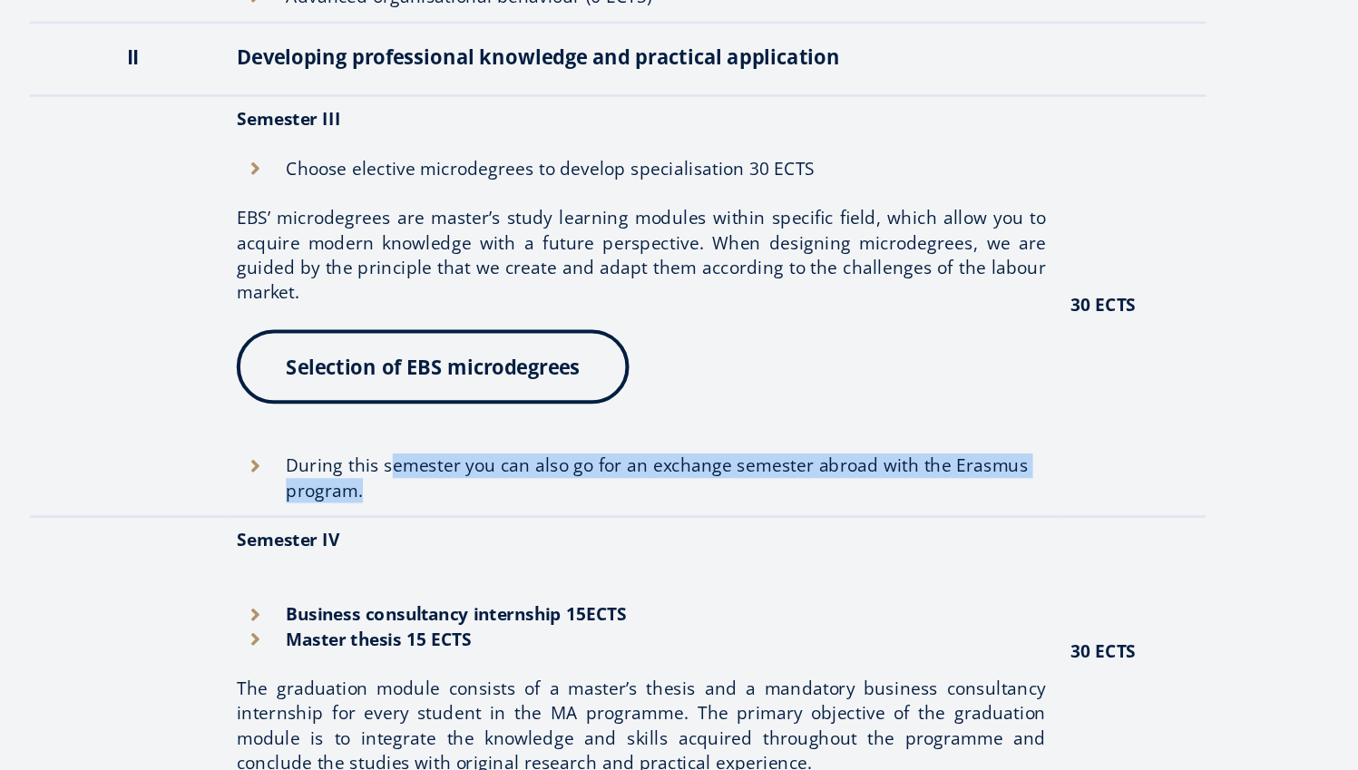
drag, startPoint x: 283, startPoint y: 325, endPoint x: 462, endPoint y: 339, distance: 179.3
click at [462, 538] on li "During this semester you can also go for an exchange semester abroad with the E…" at bounding box center [546, 556] width 593 height 36
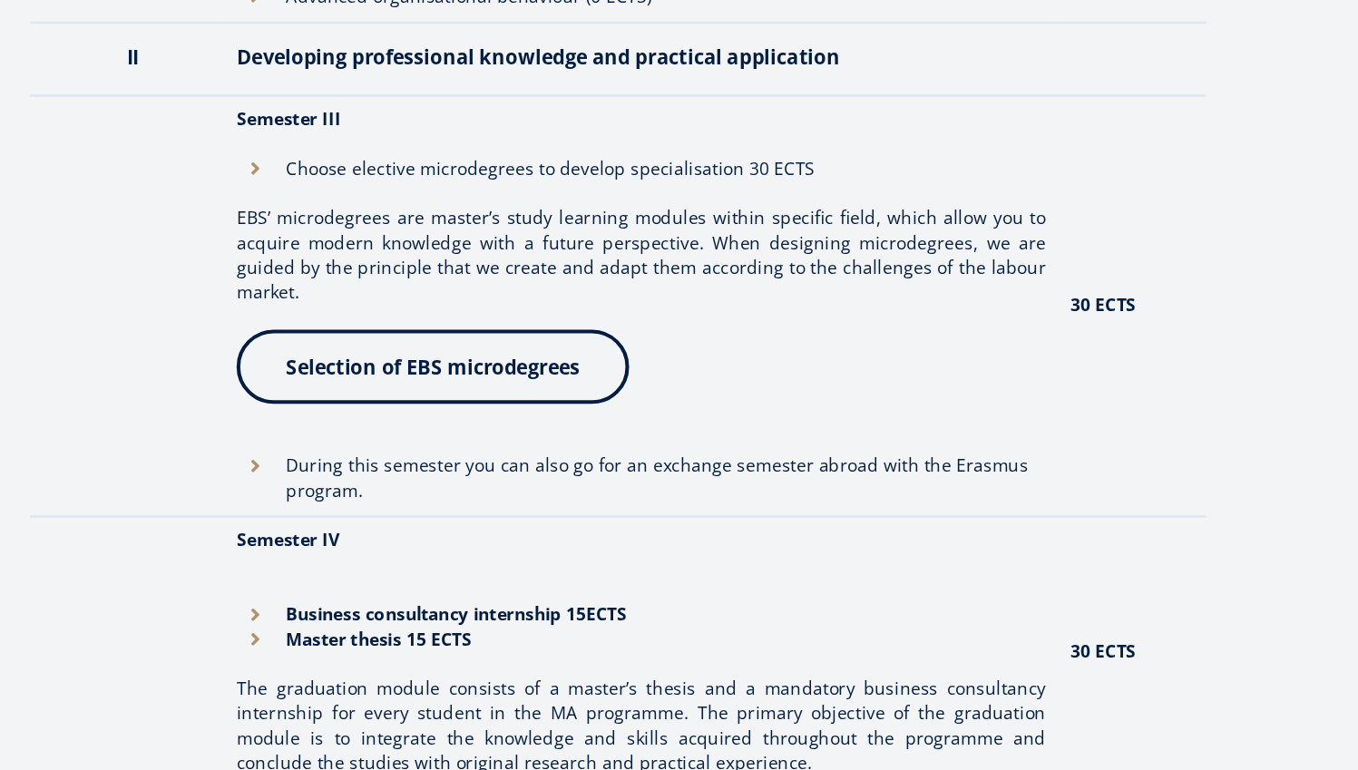
scroll to position [2062, 0]
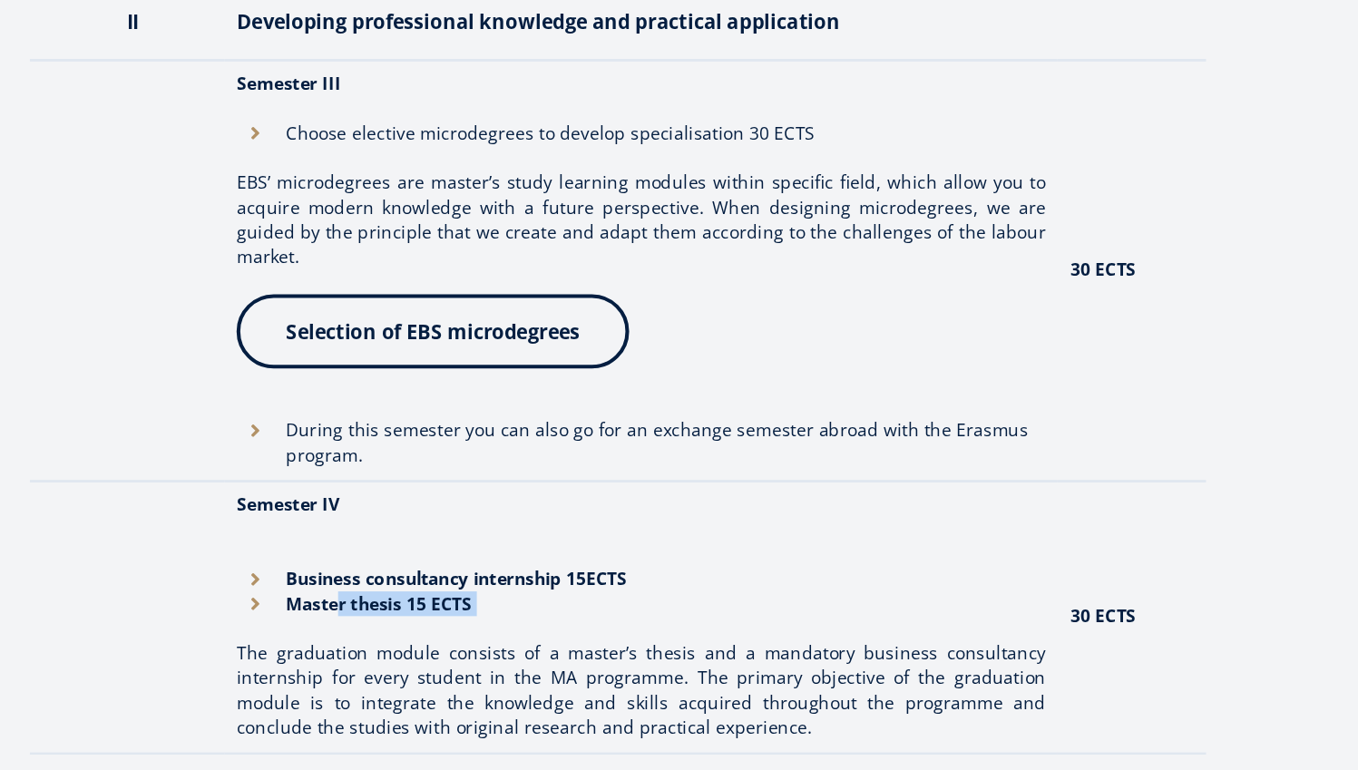
drag, startPoint x: 250, startPoint y: 426, endPoint x: 432, endPoint y: 447, distance: 182.8
click at [426, 559] on td "Semester IV Business consultancy internship 15ECTS Master thesis 15 ECTS The gr…" at bounding box center [546, 659] width 611 height 200
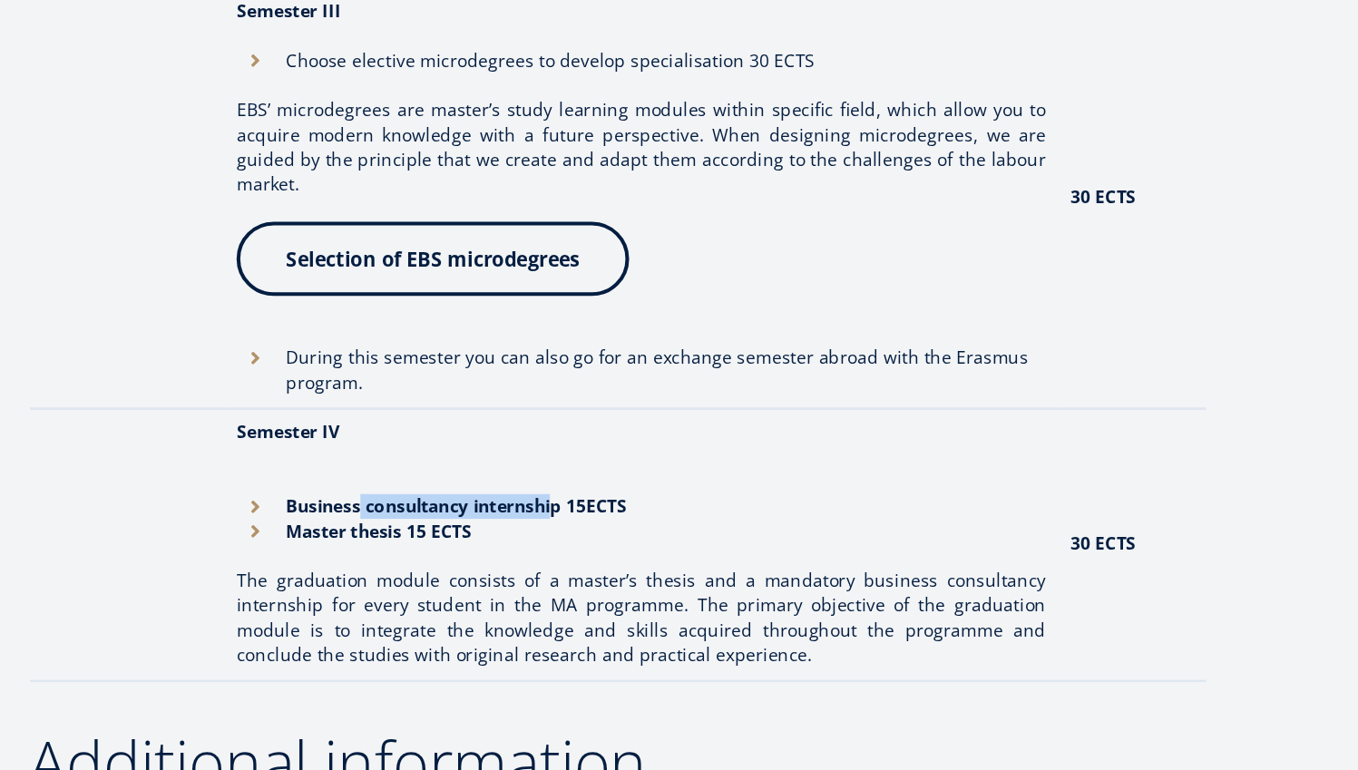
drag, startPoint x: 406, startPoint y: 348, endPoint x: 260, endPoint y: 348, distance: 147.0
click at [287, 568] on strong "Business consultancy internship 15ECTS" at bounding box center [412, 576] width 250 height 17
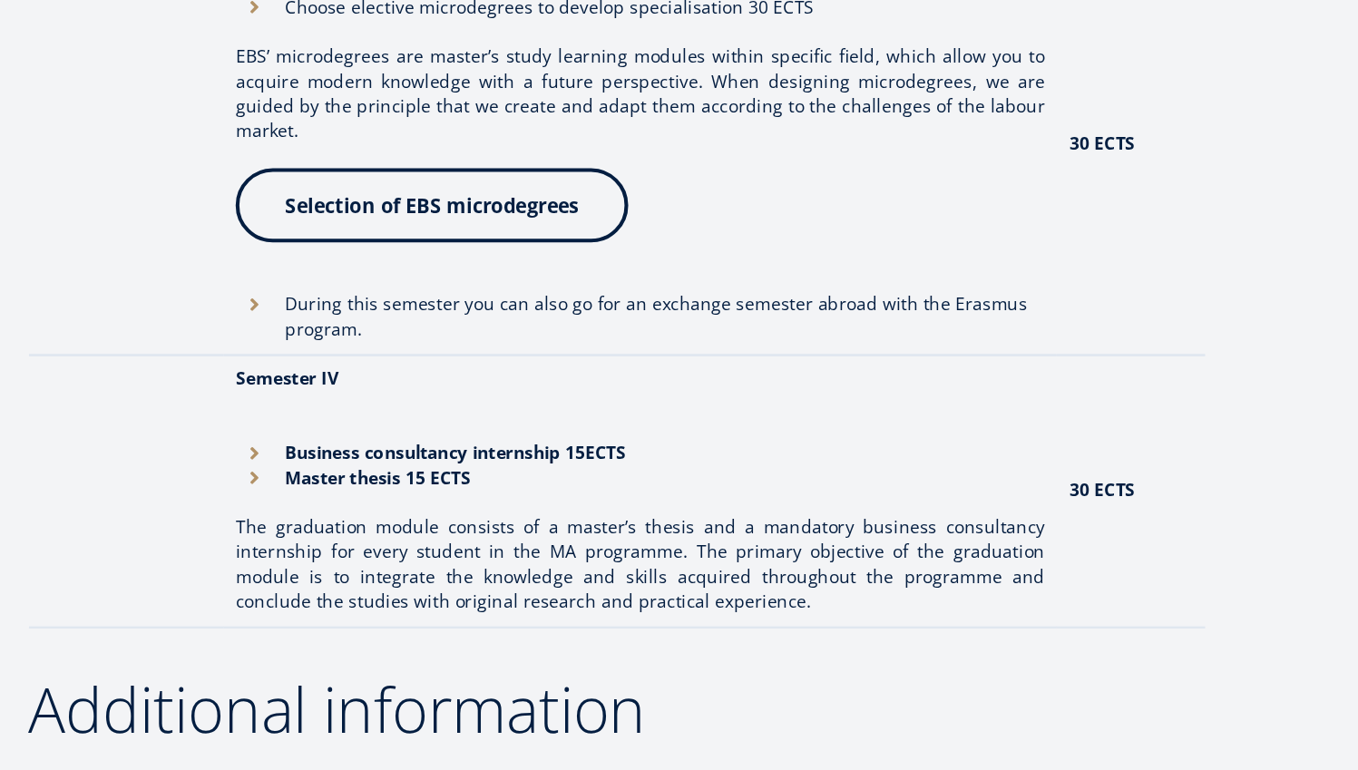
drag, startPoint x: 231, startPoint y: 356, endPoint x: 367, endPoint y: 364, distance: 135.4
click at [365, 465] on td "Semester IV Business consultancy internship 15ECTS Master thesis 15 ECTS The gr…" at bounding box center [546, 565] width 611 height 200
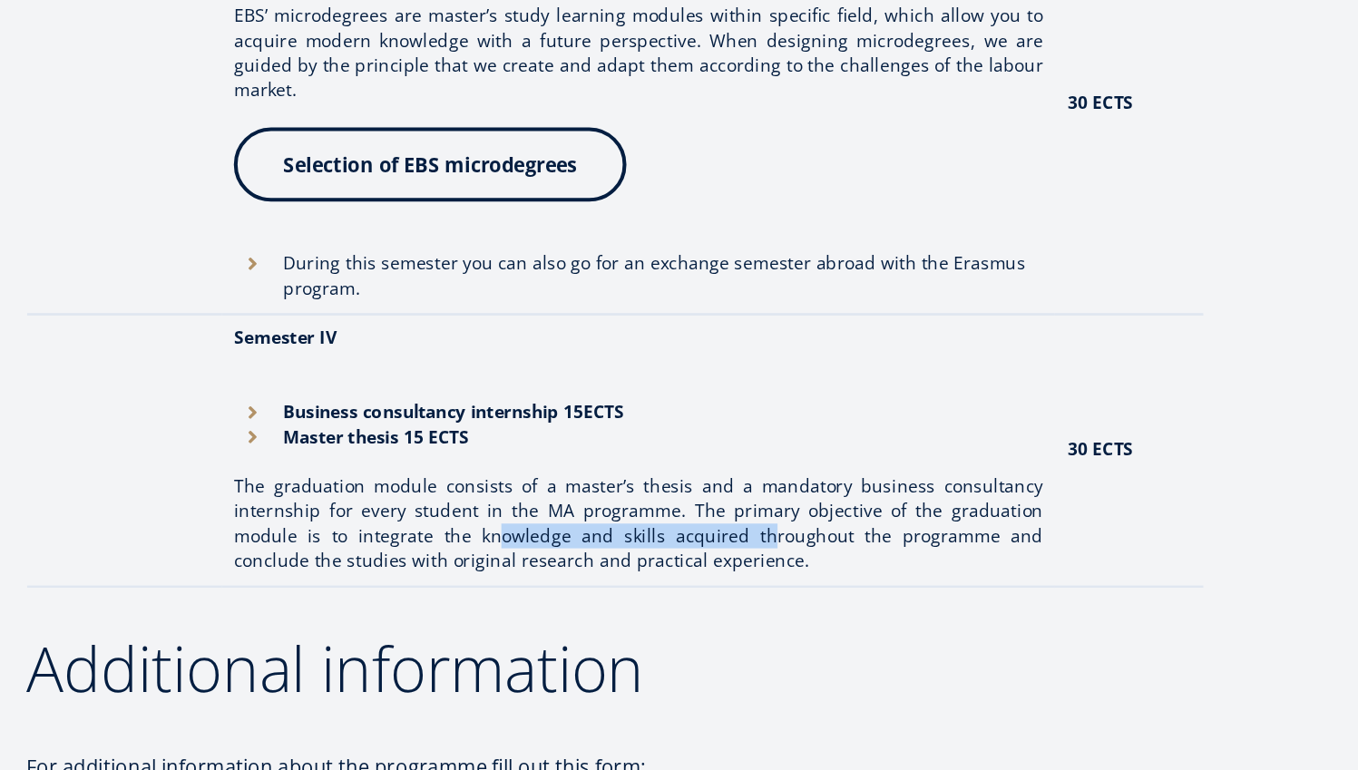
drag, startPoint x: 306, startPoint y: 375, endPoint x: 534, endPoint y: 373, distance: 227.8
click at [531, 553] on p "The graduation module consists of a master’s thesis and a mandatory business co…" at bounding box center [546, 589] width 593 height 73
click at [534, 553] on p "The graduation module consists of a master’s thesis and a mandatory business co…" at bounding box center [546, 589] width 593 height 73
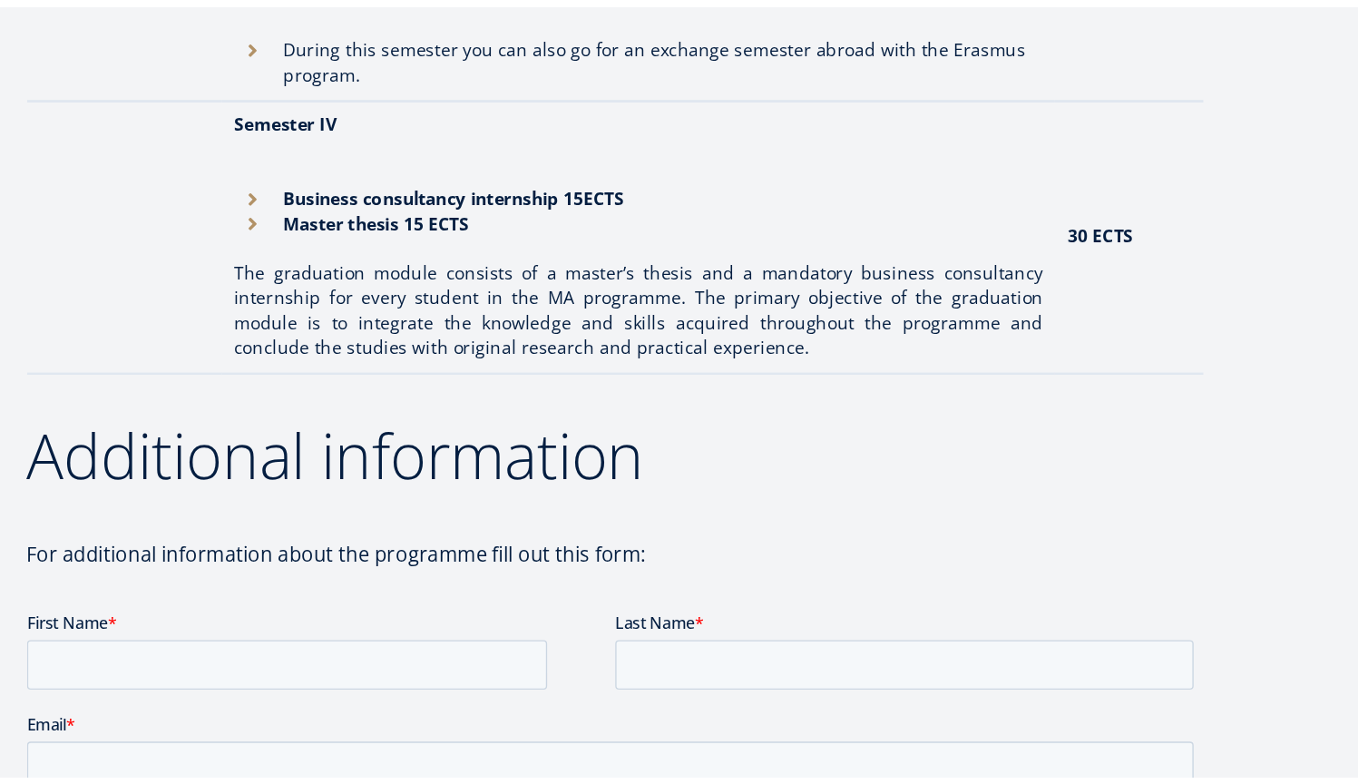
scroll to position [2416, 0]
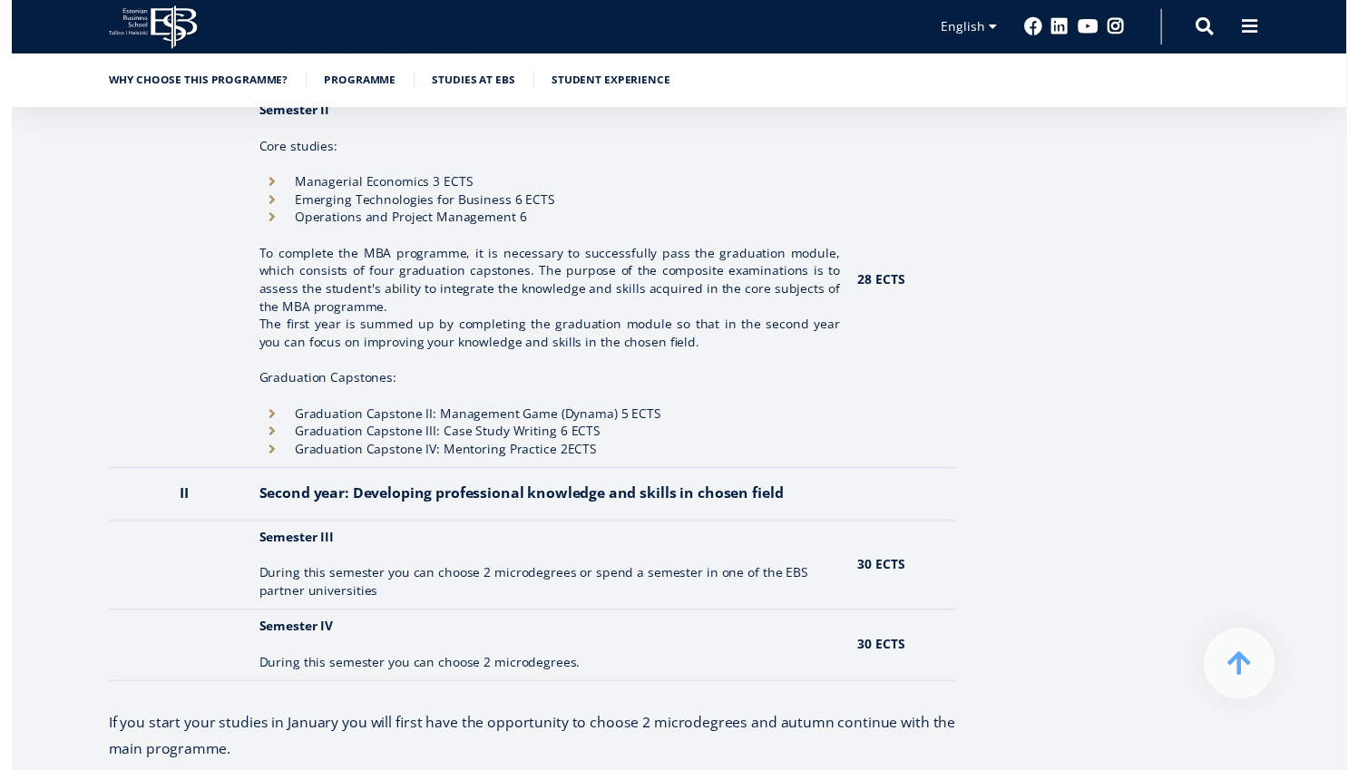
scroll to position [2009, 0]
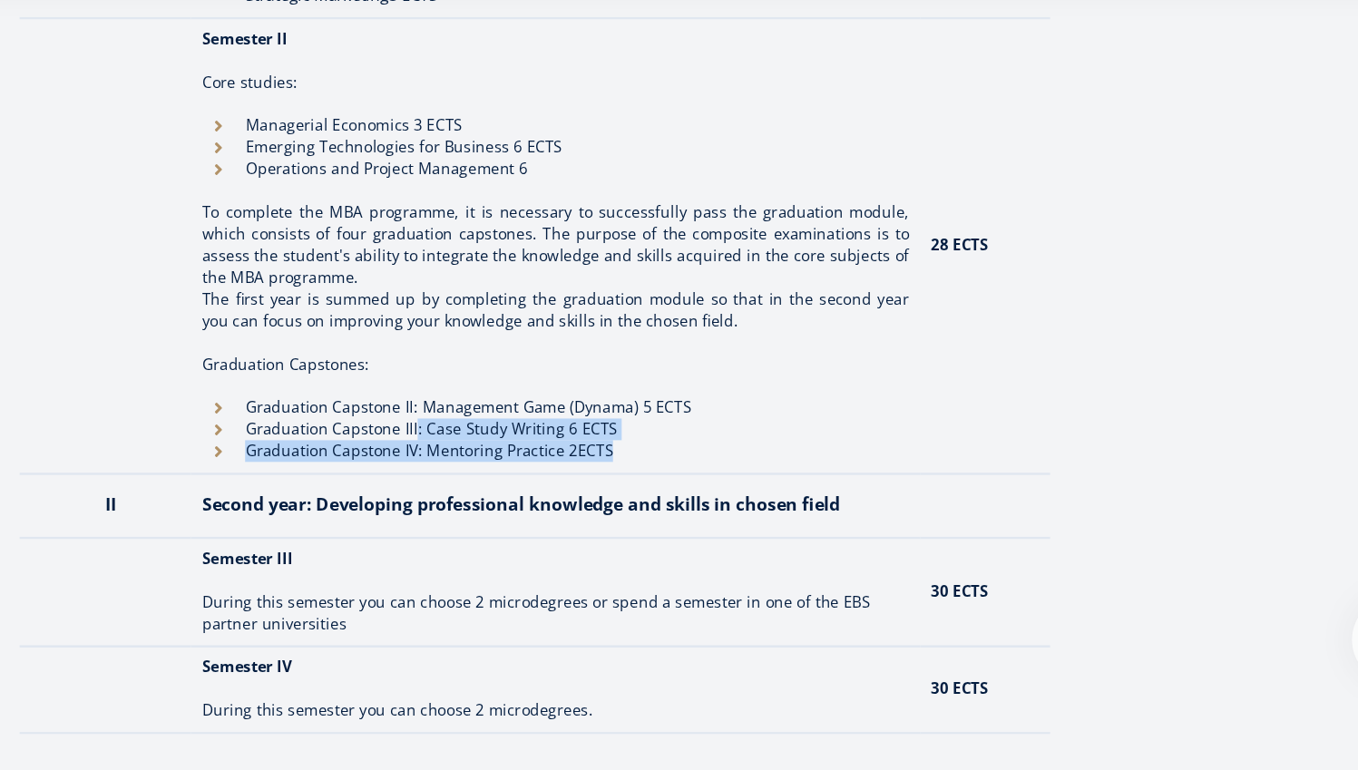
drag, startPoint x: 349, startPoint y: 358, endPoint x: 583, endPoint y: 374, distance: 233.7
click at [578, 458] on ul "Graduation Capstone II: Management Game (Dynama) 5 ECTS Graduation Capstone III…" at bounding box center [546, 485] width 591 height 54
click at [583, 495] on li "Graduation Capstone IV: Mentoring Practice 2ECTS" at bounding box center [546, 504] width 591 height 18
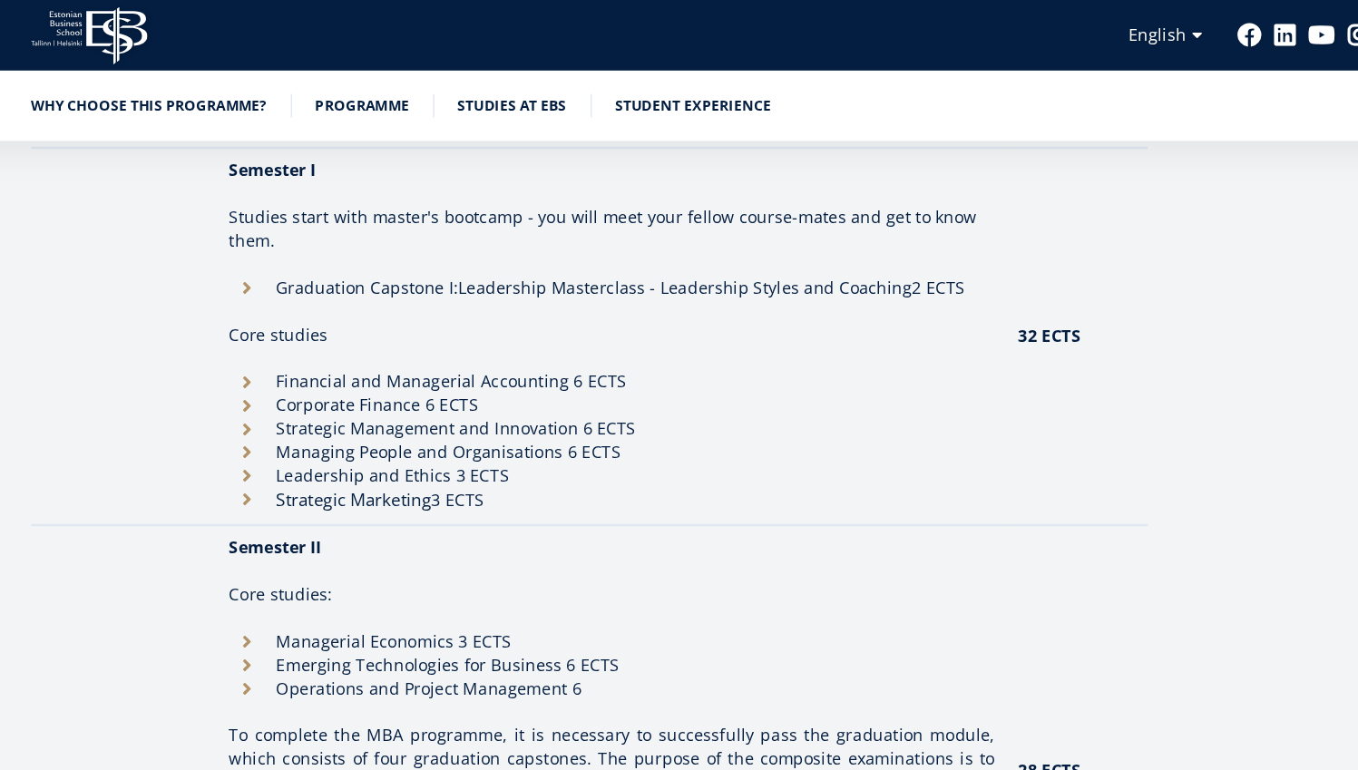
scroll to position [1720, 0]
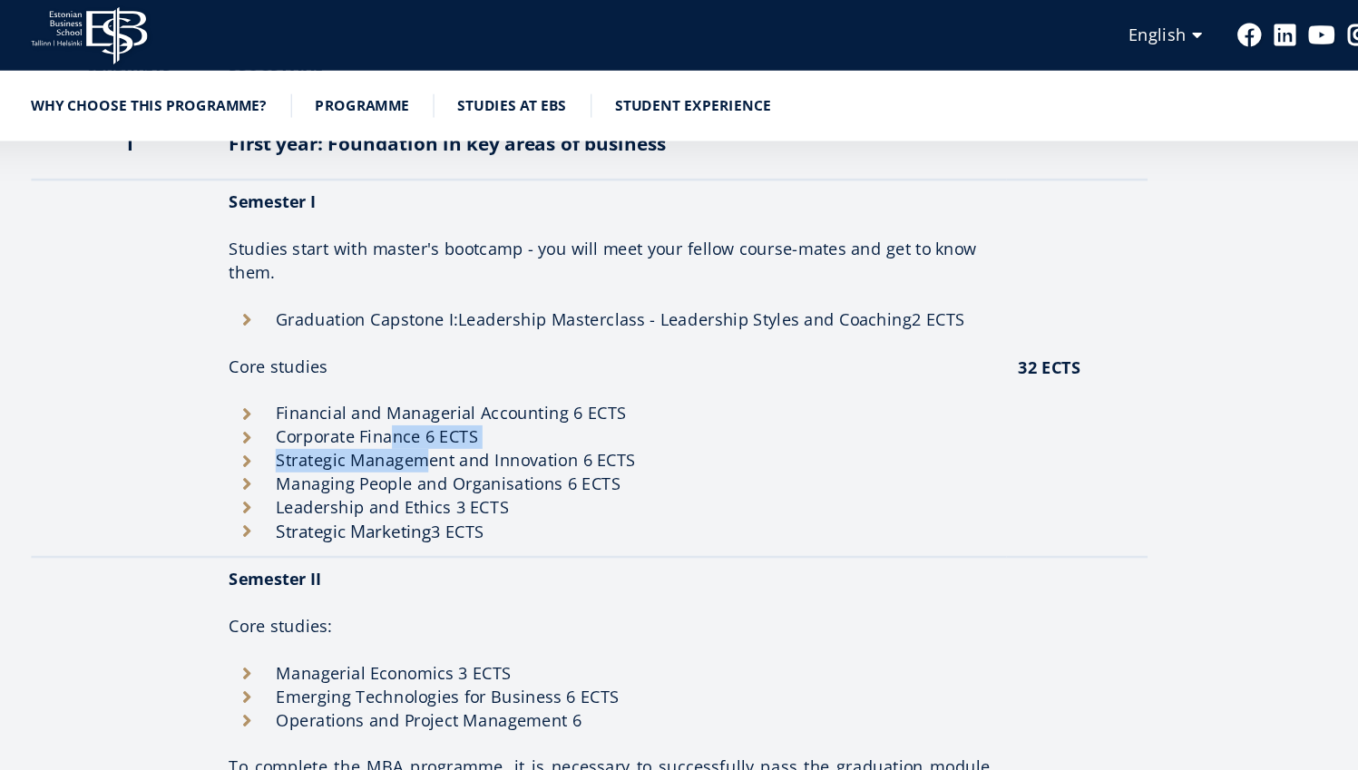
drag, startPoint x: 305, startPoint y: 342, endPoint x: 367, endPoint y: 377, distance: 71.5
click at [330, 351] on ul "Financial and Managerial Accounting 6 ECTS Corporate Finance 6 ECTS Strategic M…" at bounding box center [546, 365] width 591 height 110
click at [367, 370] on li "Managing People and Organisations 6 ECTS" at bounding box center [546, 374] width 591 height 18
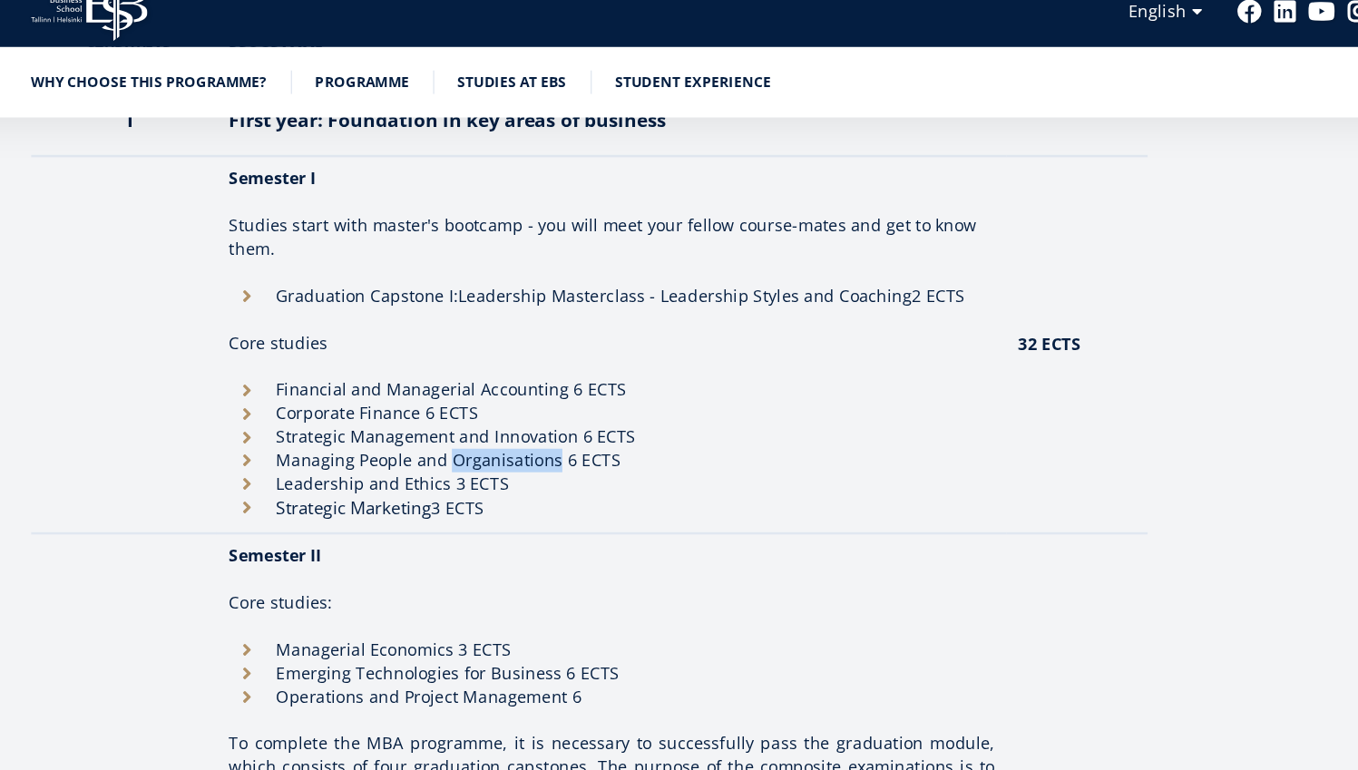
click at [367, 383] on li "Leadership and Ethics 3 ECTS" at bounding box center [546, 392] width 591 height 18
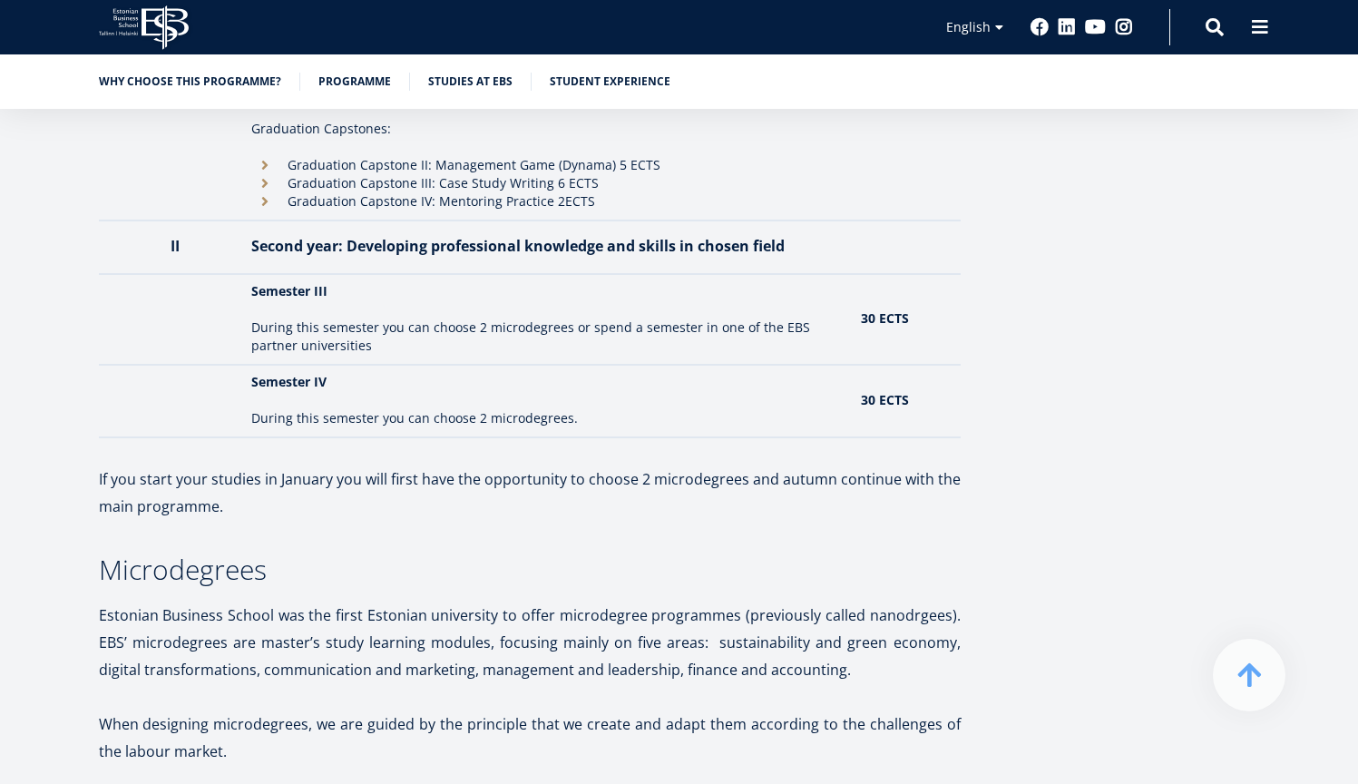
scroll to position [1889, 0]
